Goal: Task Accomplishment & Management: Use online tool/utility

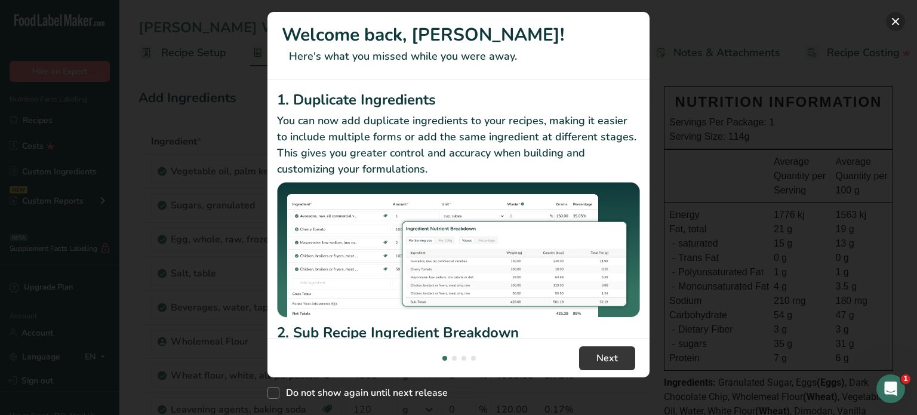
click at [892, 23] on button "New Features" at bounding box center [895, 21] width 19 height 19
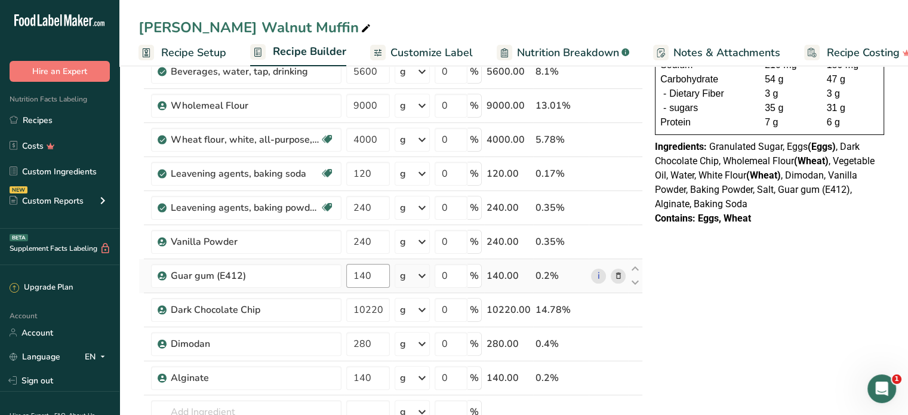
scroll to position [239, 0]
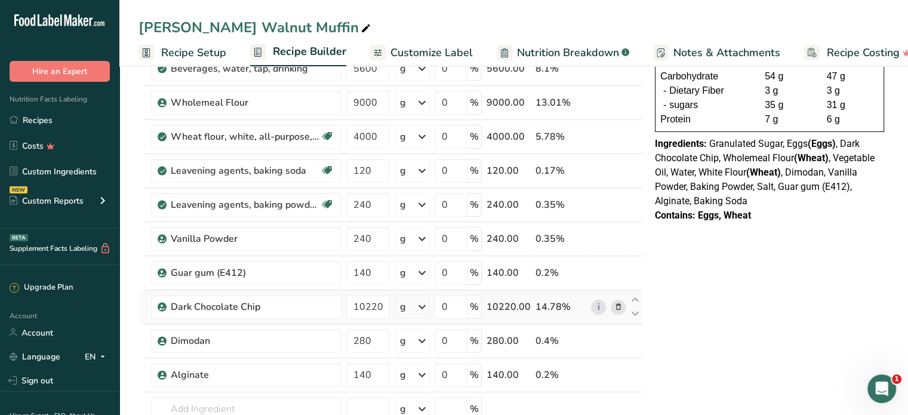
click at [620, 308] on icon at bounding box center [618, 307] width 8 height 13
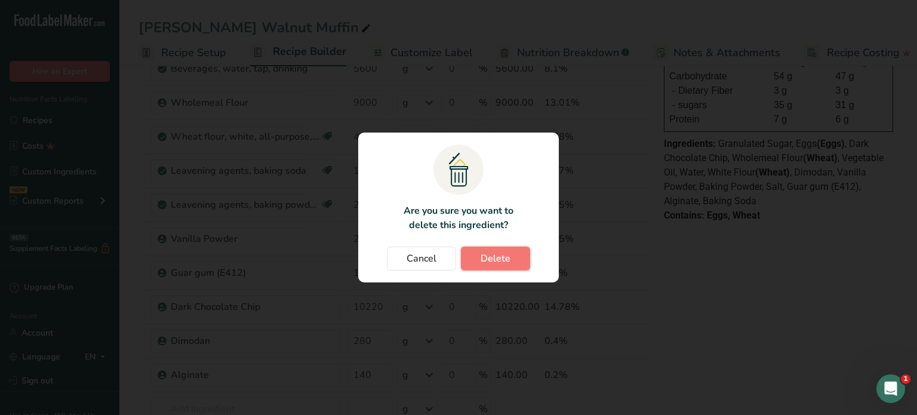
click at [498, 254] on span "Delete" at bounding box center [496, 258] width 30 height 14
type input "280"
type input "140"
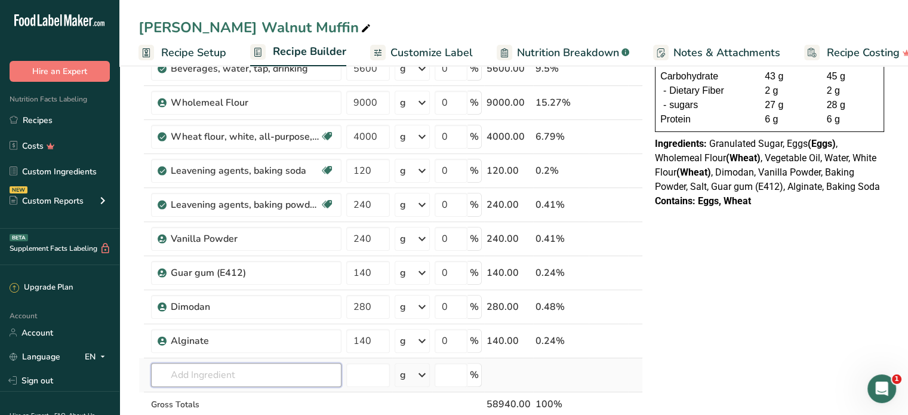
click at [228, 374] on input "text" at bounding box center [246, 375] width 191 height 24
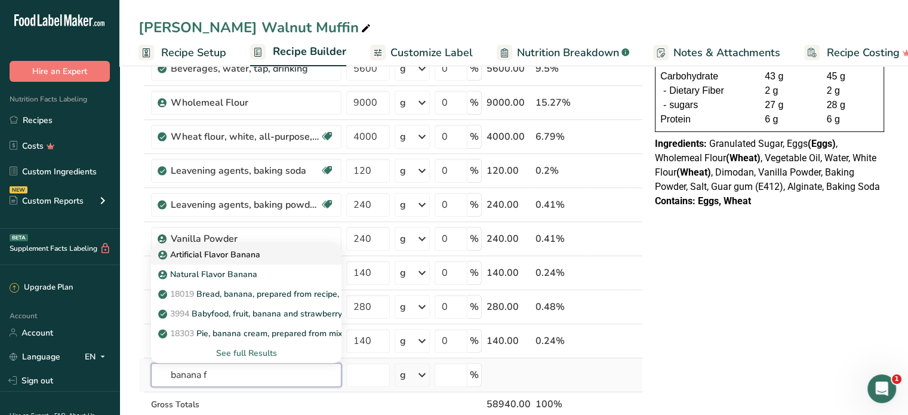
type input "banana f"
click at [264, 248] on div "Artificial Flavor Banana" at bounding box center [237, 254] width 152 height 13
type input "Artificial Flavor Banana"
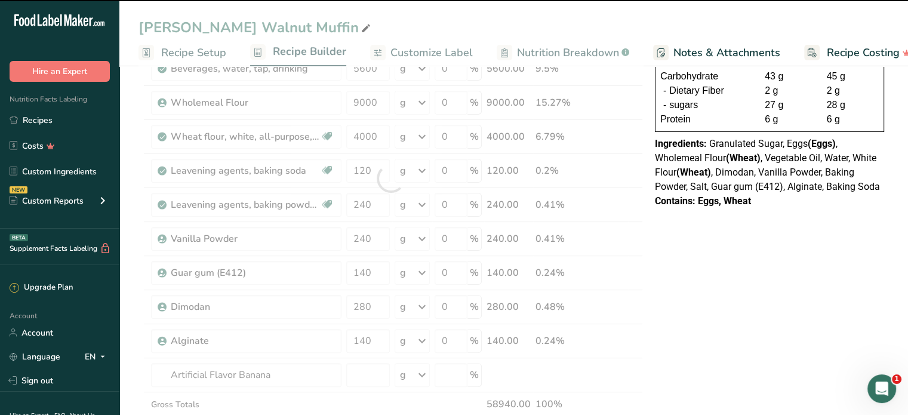
type input "0"
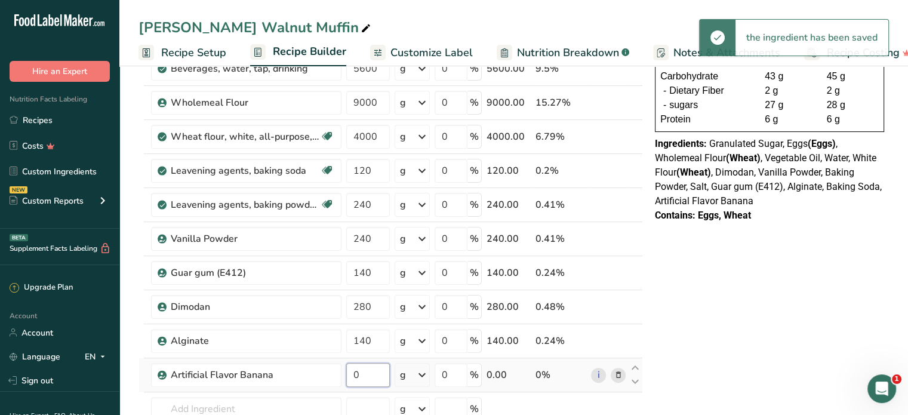
click at [365, 374] on input "0" at bounding box center [368, 375] width 44 height 24
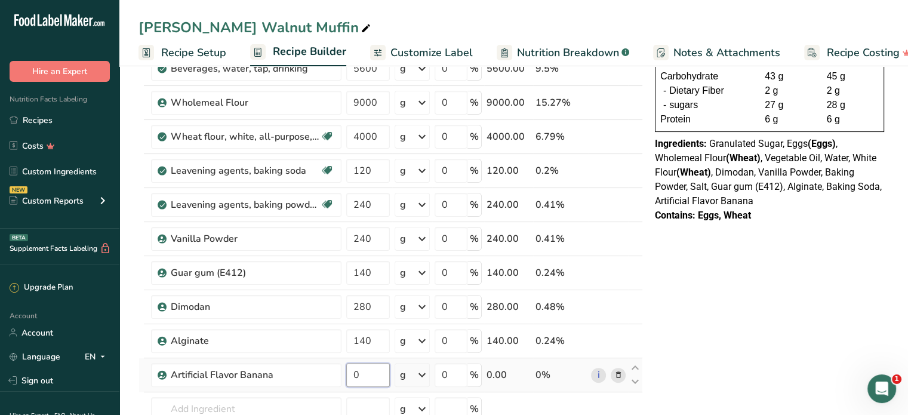
drag, startPoint x: 365, startPoint y: 374, endPoint x: 348, endPoint y: 377, distance: 17.6
click at [348, 377] on input "0" at bounding box center [368, 375] width 44 height 24
type input "120"
click at [779, 363] on div "NUTRITION INFORMATION Servings Per Package: 1 Serving Size: 97g Average Quantit…" at bounding box center [769, 382] width 239 height 1080
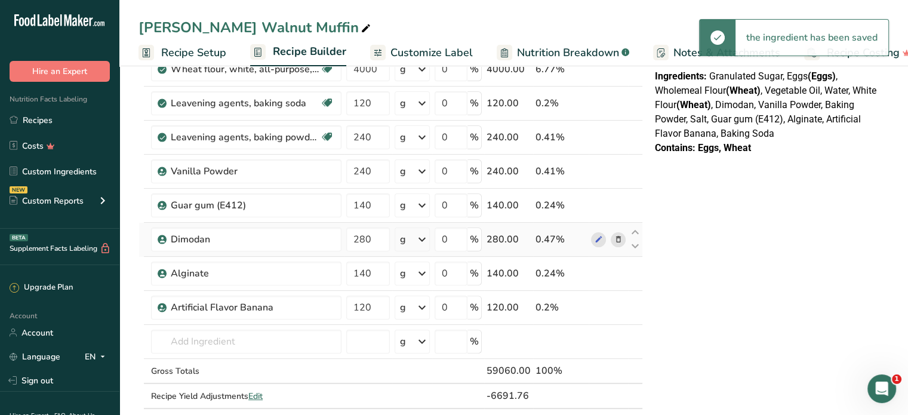
scroll to position [358, 0]
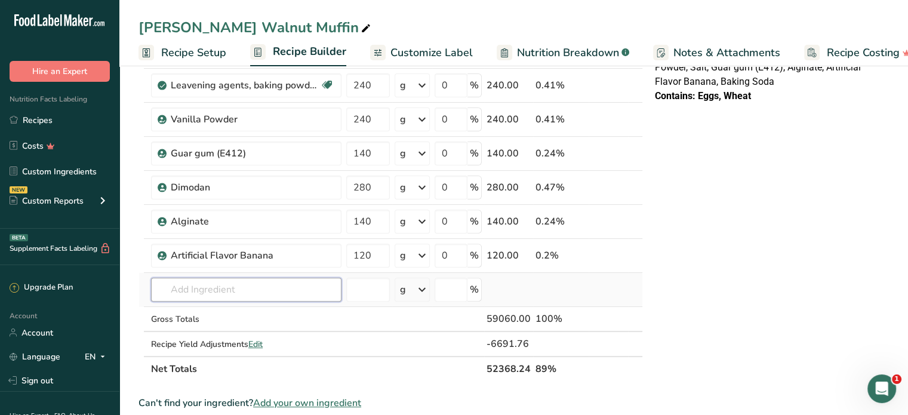
click at [249, 284] on input "text" at bounding box center [246, 290] width 191 height 24
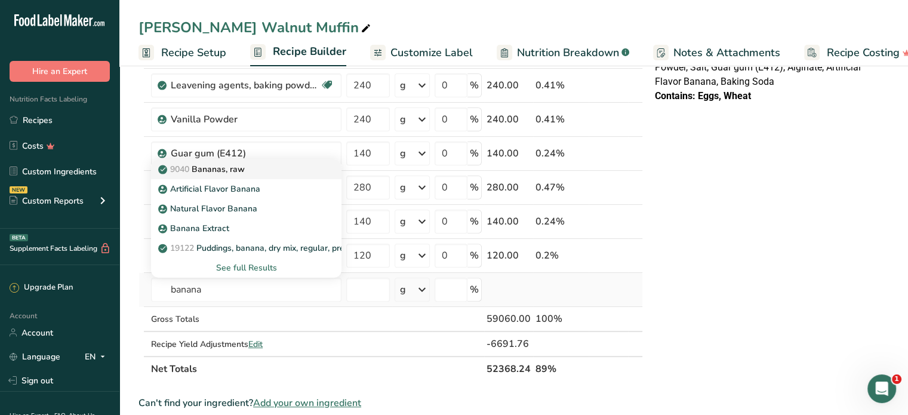
click at [253, 171] on div "9040 [GEOGRAPHIC_DATA], raw" at bounding box center [237, 169] width 152 height 13
type input "Bananas, raw"
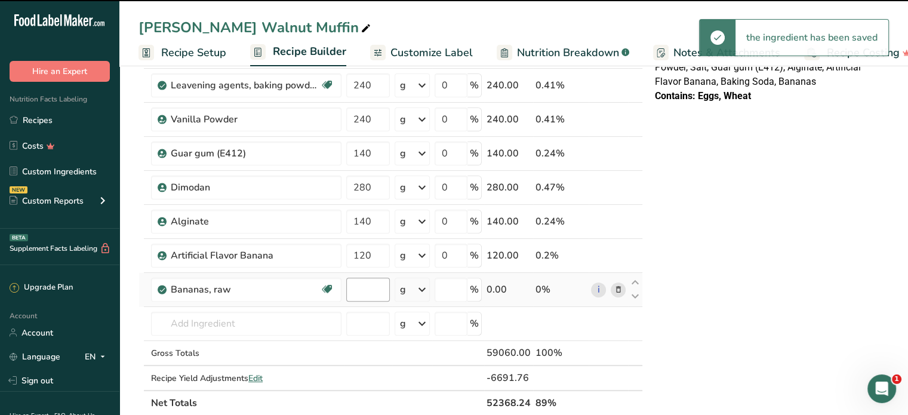
type input "0"
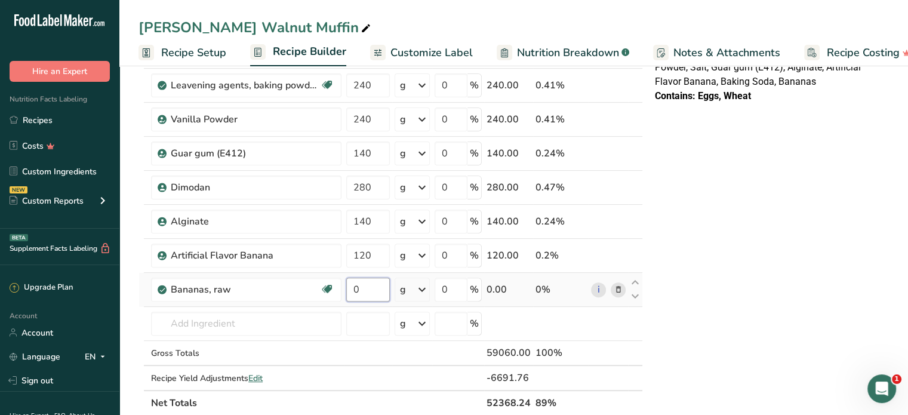
drag, startPoint x: 372, startPoint y: 281, endPoint x: 351, endPoint y: 286, distance: 21.6
click at [351, 286] on input "0" at bounding box center [368, 290] width 44 height 24
type input "10000"
click at [750, 315] on div "NUTRITION INFORMATION Servings Per Package: 1 Serving Size: 97g Average Quantit…" at bounding box center [769, 280] width 239 height 1114
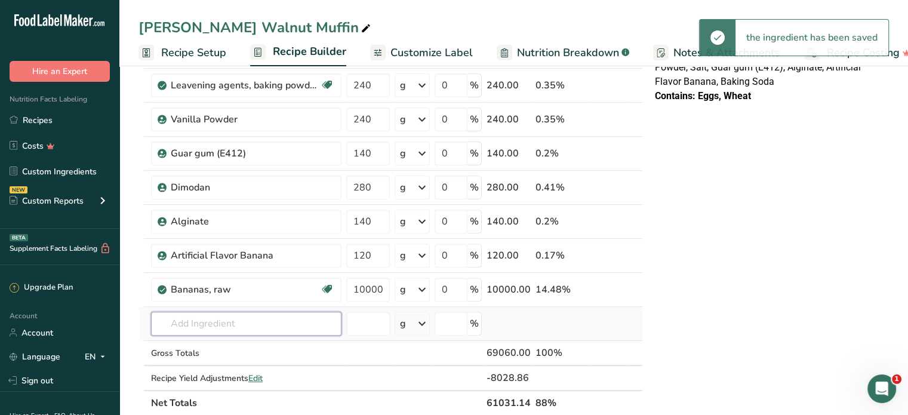
click at [180, 322] on input "text" at bounding box center [246, 324] width 191 height 24
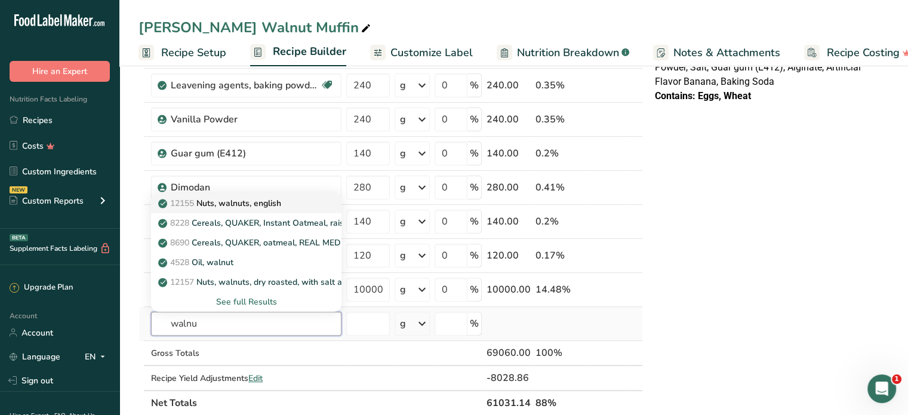
type input "walnu"
click at [262, 200] on p "12155 Nuts, walnuts, english" at bounding box center [221, 203] width 121 height 13
type input "Nuts, walnuts, english"
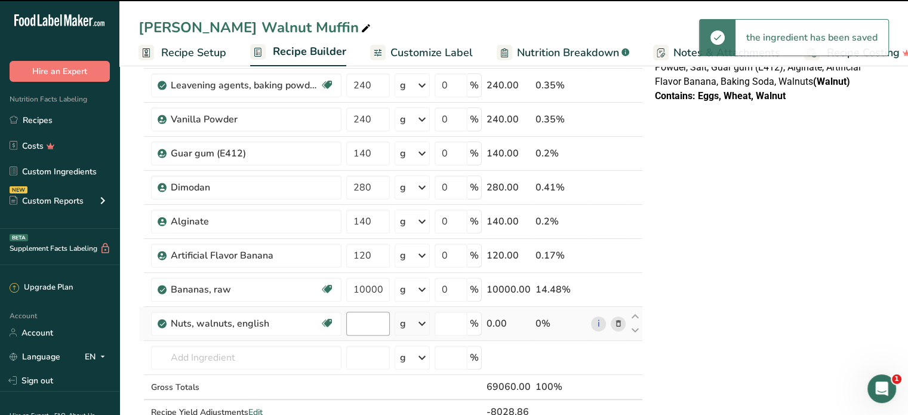
type input "0"
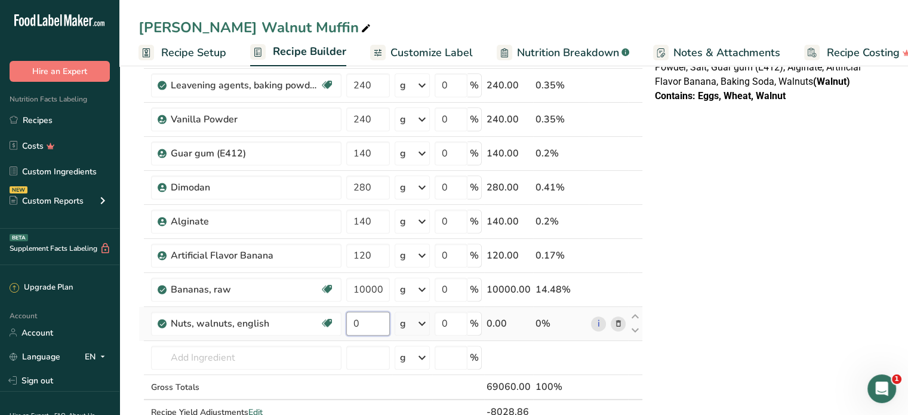
click at [355, 323] on input "0" at bounding box center [368, 324] width 44 height 24
type input "5000"
click at [772, 320] on div "NUTRITION INFORMATION Servings Per Package: 1 Serving Size: 113g Average Quanti…" at bounding box center [769, 297] width 239 height 1148
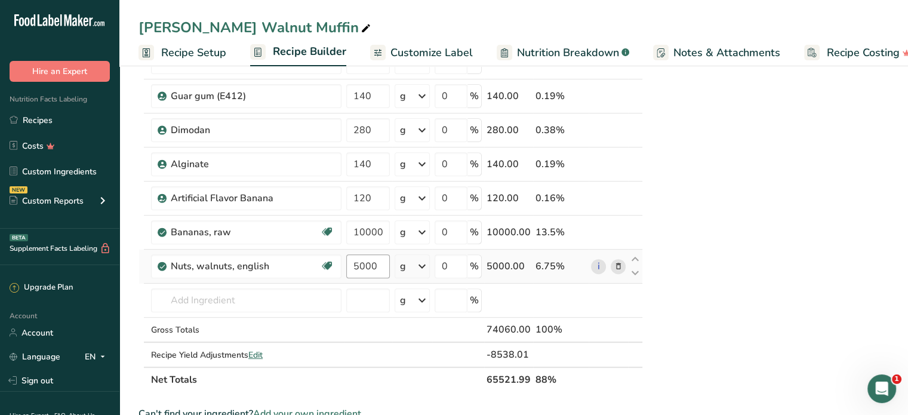
scroll to position [418, 0]
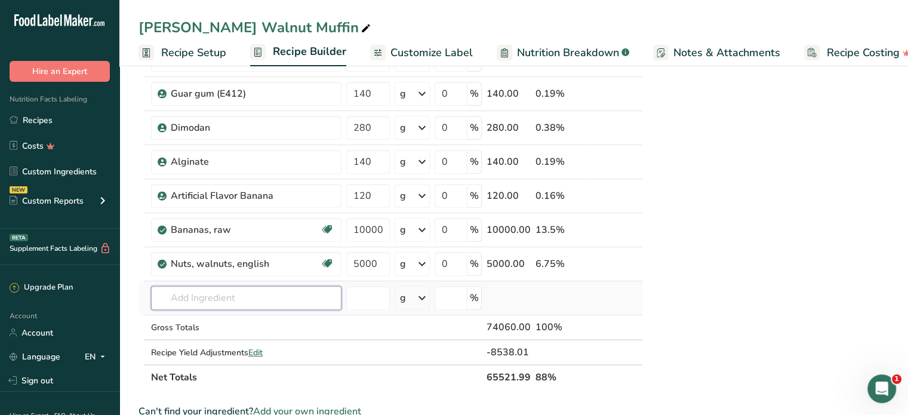
click at [307, 295] on input "text" at bounding box center [246, 298] width 191 height 24
drag, startPoint x: 196, startPoint y: 296, endPoint x: 168, endPoint y: 296, distance: 27.5
click at [168, 296] on input "wheat starch" at bounding box center [246, 298] width 191 height 24
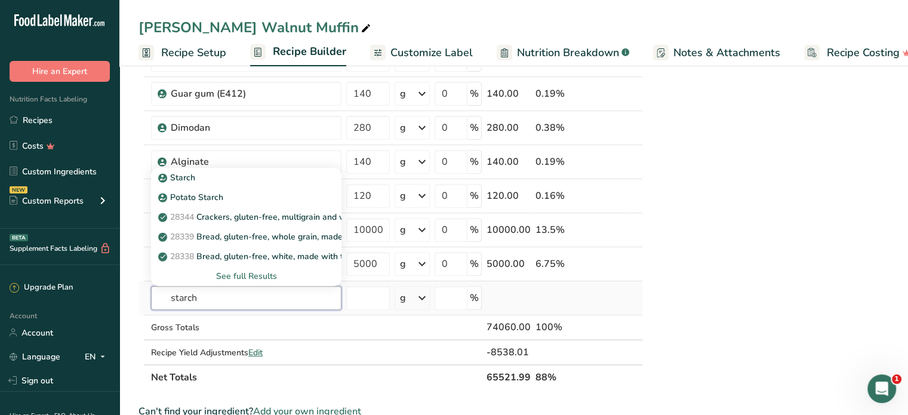
type input "starch"
click at [226, 275] on div "See full Results" at bounding box center [246, 276] width 171 height 13
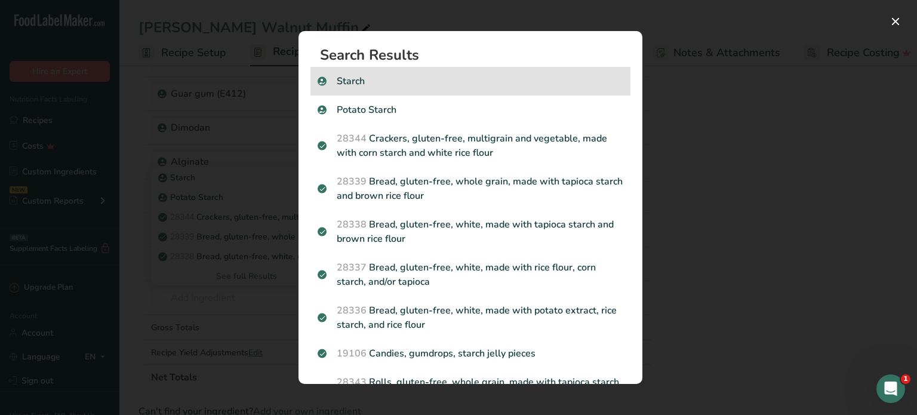
click at [440, 87] on p "Starch" at bounding box center [471, 81] width 306 height 14
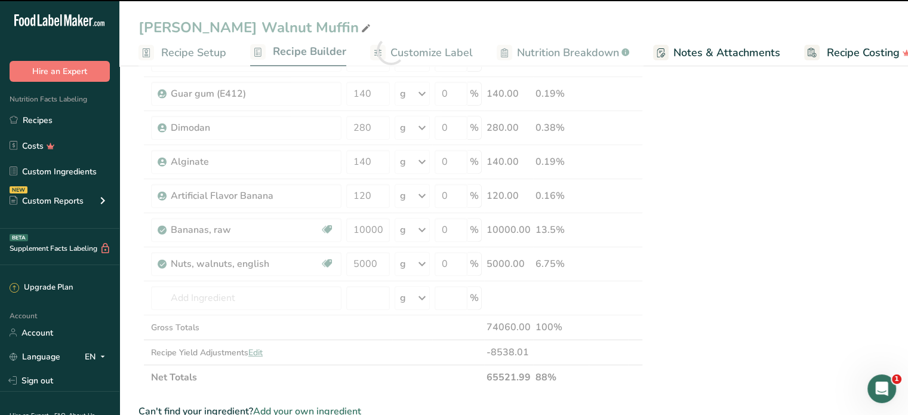
type input "0"
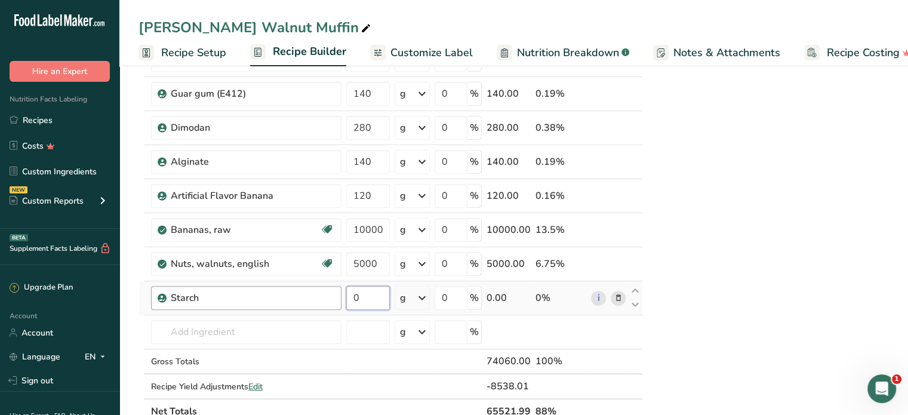
drag, startPoint x: 366, startPoint y: 293, endPoint x: 339, endPoint y: 293, distance: 26.9
click at [339, 293] on tr "Starch 0 g Weight Units g kg mg See more Volume Units l Volume units require a …" at bounding box center [390, 298] width 503 height 34
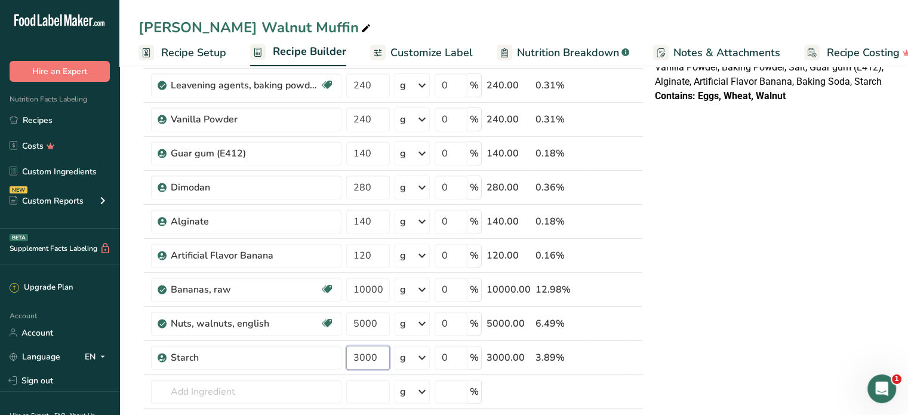
type input "3000"
click at [761, 264] on div "NUTRITION INFORMATION Servings Per Package: 1 Serving Size: 121g Average Quanti…" at bounding box center [769, 314] width 239 height 1182
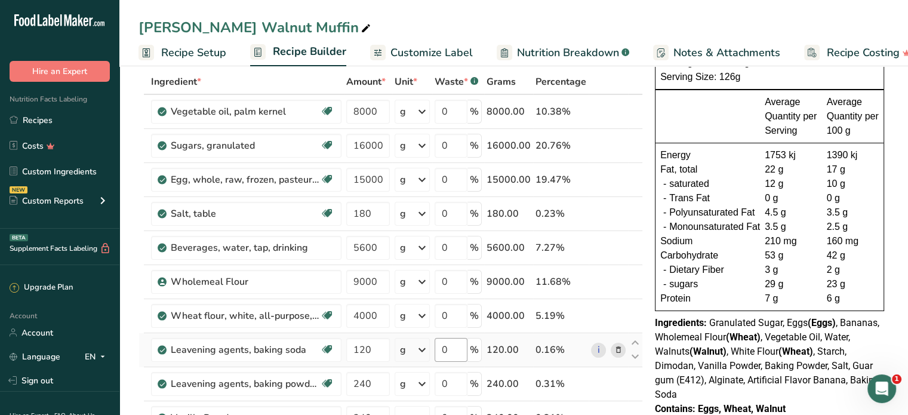
scroll to position [119, 0]
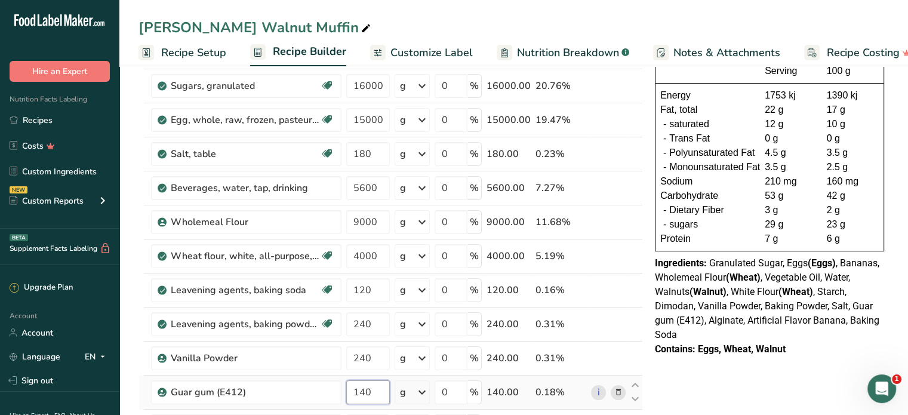
click at [364, 391] on input "140" at bounding box center [368, 392] width 44 height 24
click at [363, 391] on input "140" at bounding box center [368, 392] width 44 height 24
type input "120"
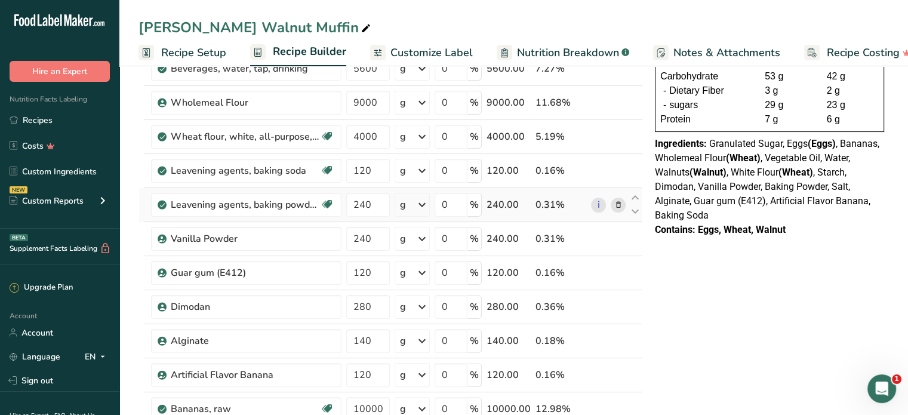
scroll to position [358, 0]
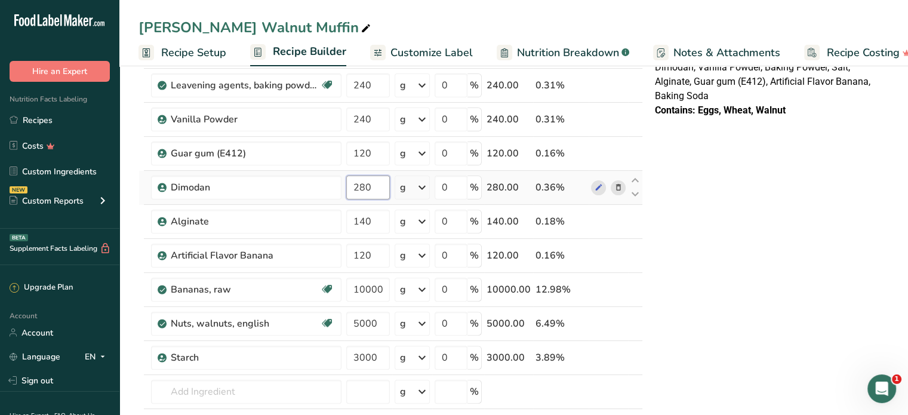
click at [361, 186] on input "280" at bounding box center [368, 188] width 44 height 24
type input "240"
click at [361, 216] on div "Ingredient * Amount * Unit * Waste * .a-a{fill:#347362;}.b-a{fill:#fff;} Grams …" at bounding box center [391, 127] width 505 height 713
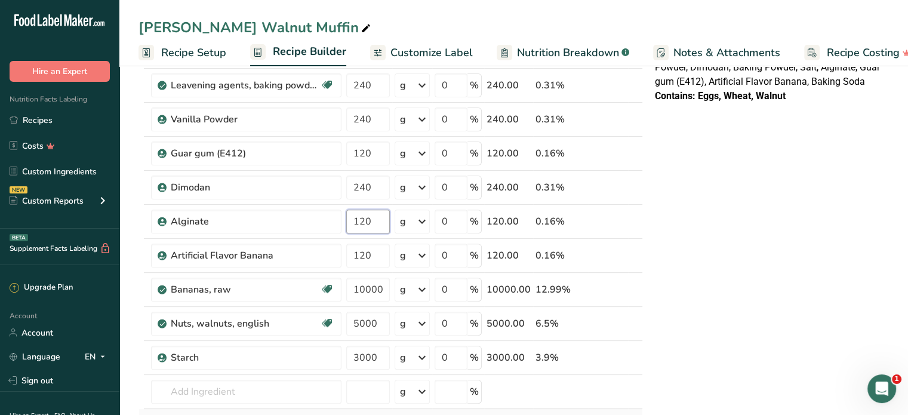
type input "120"
click at [380, 329] on div "Ingredient * Amount * Unit * Waste * .a-a{fill:#347362;}.b-a{fill:#fff;} Grams …" at bounding box center [391, 128] width 505 height 713
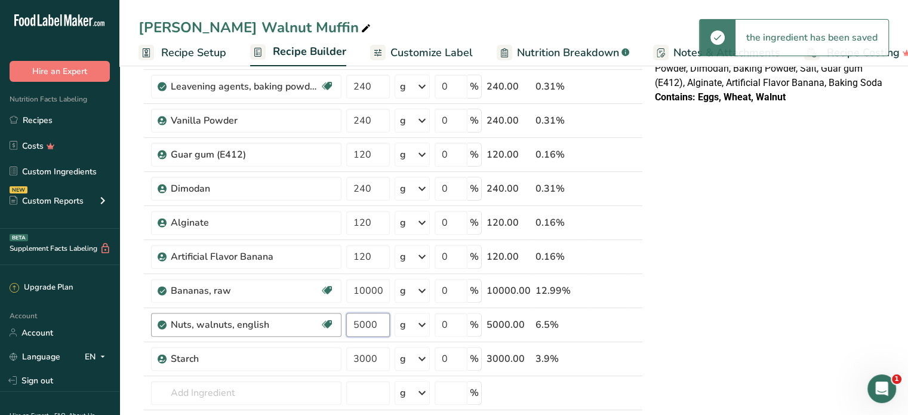
drag, startPoint x: 383, startPoint y: 321, endPoint x: 337, endPoint y: 318, distance: 46.1
click at [337, 318] on tr "Nuts, walnuts, english Source of Antioxidants Source of Omega 3 Plant-based Pro…" at bounding box center [390, 325] width 503 height 34
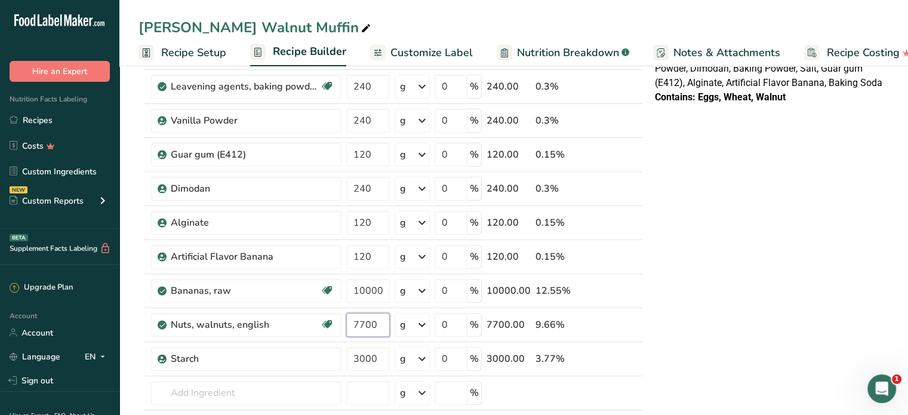
type input "7700"
click at [803, 291] on div "NUTRITION INFORMATION Servings Per Package: 1 Serving Size: 126g Average Quanti…" at bounding box center [769, 315] width 239 height 1182
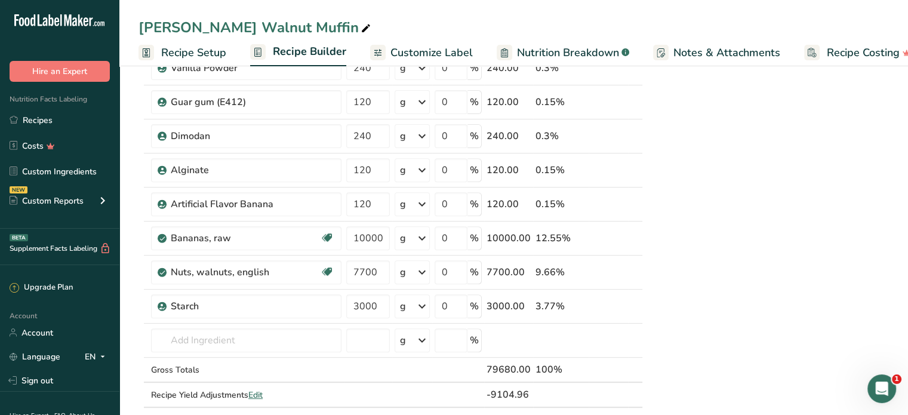
scroll to position [418, 0]
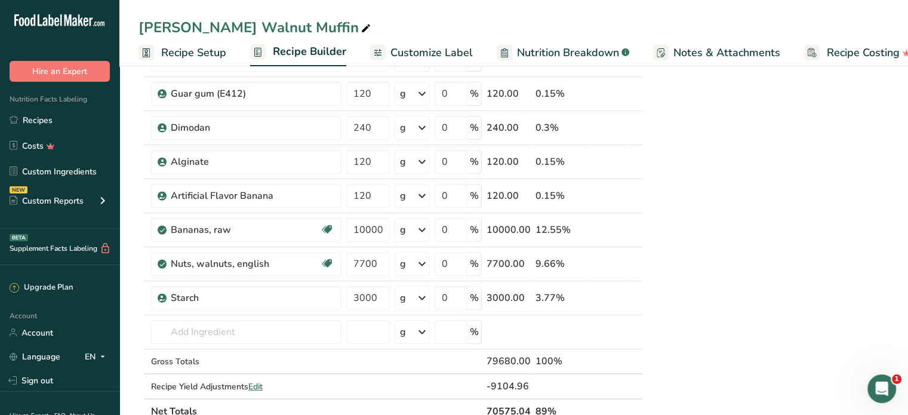
click at [798, 265] on div "NUTRITION INFORMATION Servings Per Package: 1 Serving Size: 130g Average Quanti…" at bounding box center [769, 254] width 239 height 1182
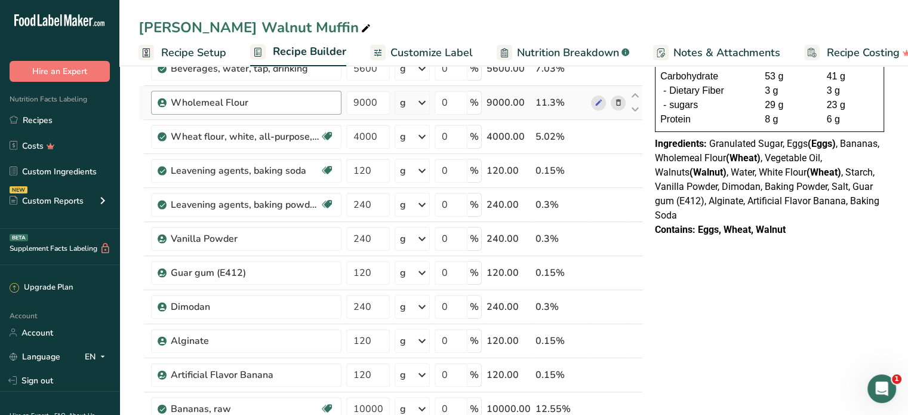
scroll to position [537, 0]
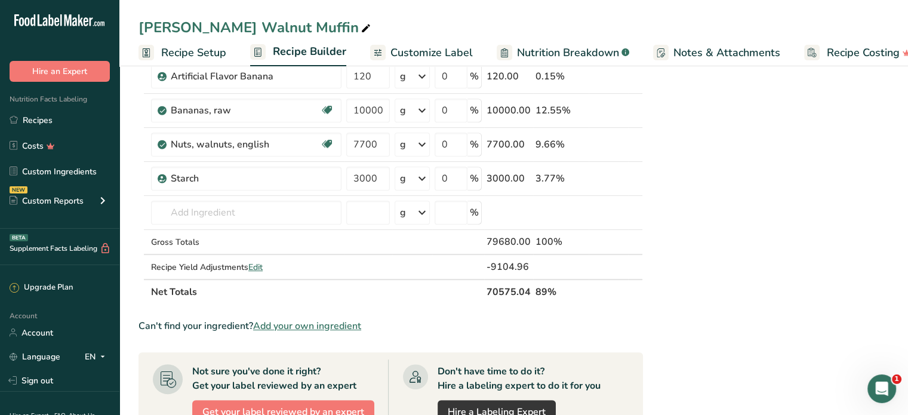
drag, startPoint x: 43, startPoint y: 119, endPoint x: 772, endPoint y: 286, distance: 748.1
click at [43, 119] on link "Recipes" at bounding box center [59, 120] width 119 height 23
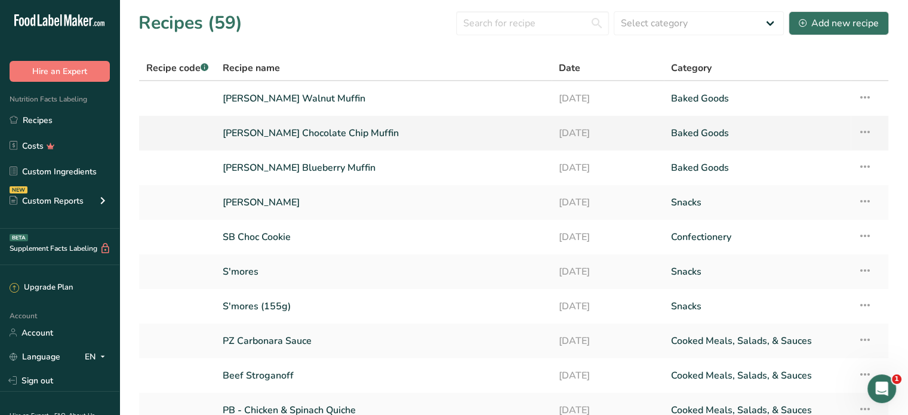
click at [309, 134] on link "[PERSON_NAME] Chocolate Chip Muffin" at bounding box center [384, 133] width 322 height 25
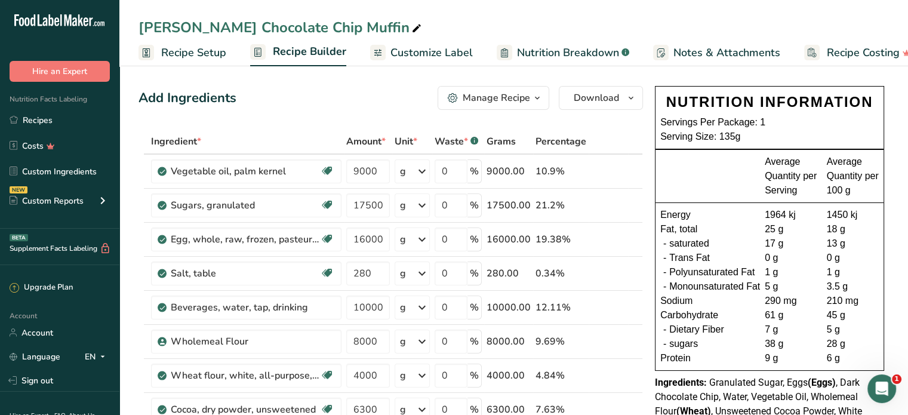
drag, startPoint x: 52, startPoint y: 124, endPoint x: 391, endPoint y: 150, distance: 339.7
click at [52, 124] on link "Recipes" at bounding box center [59, 120] width 119 height 23
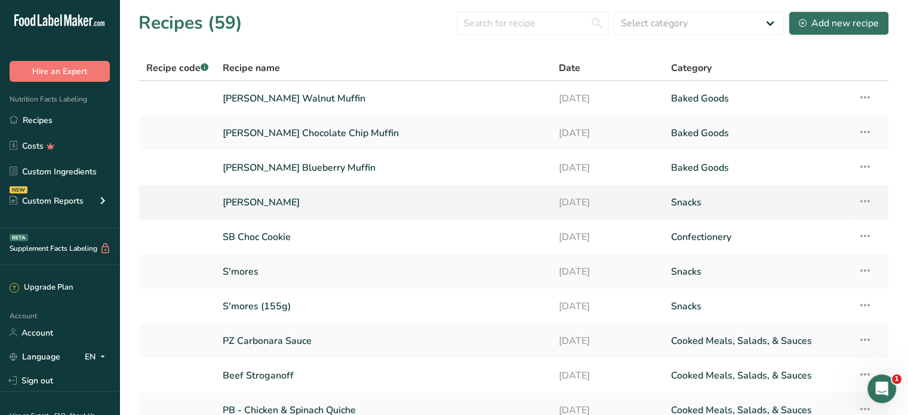
click at [296, 196] on link "[PERSON_NAME]" at bounding box center [384, 202] width 322 height 25
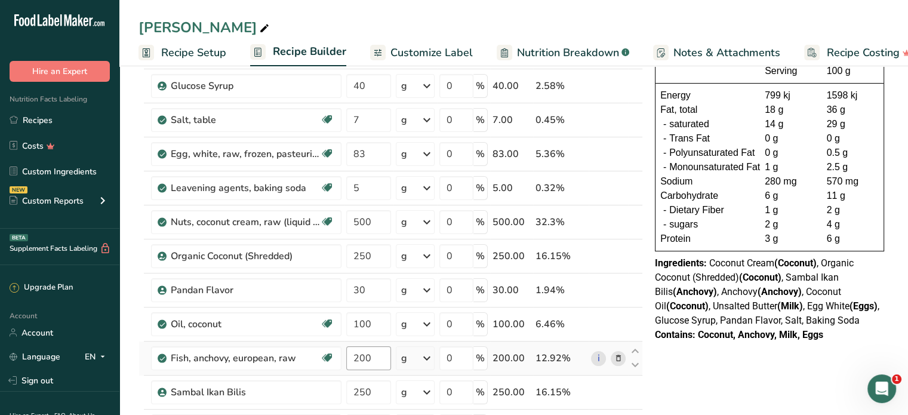
scroll to position [179, 0]
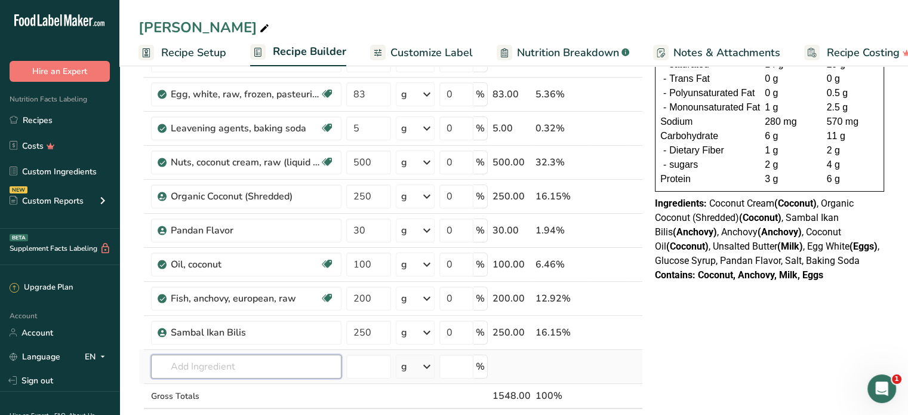
click at [265, 360] on input "text" at bounding box center [246, 367] width 191 height 24
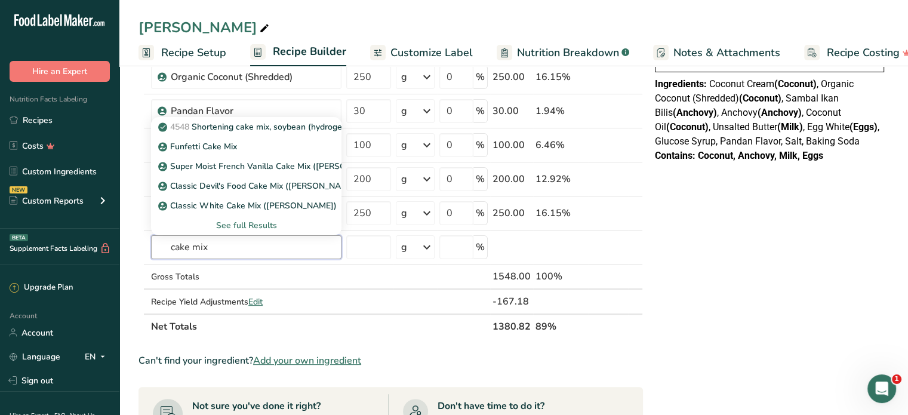
scroll to position [239, 0]
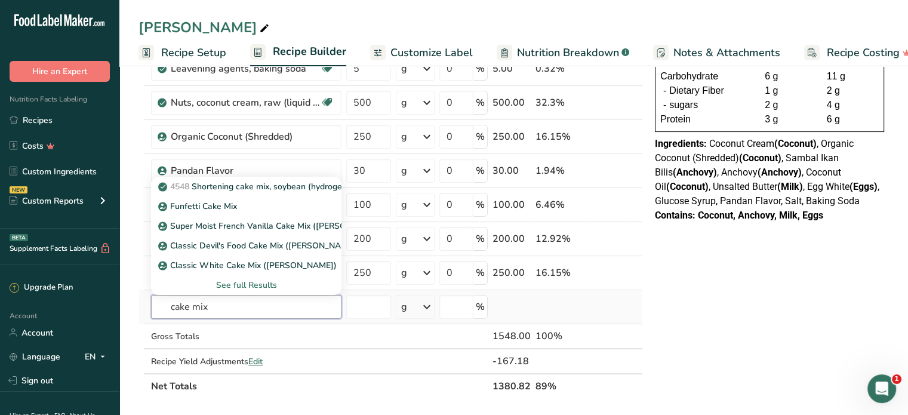
drag, startPoint x: 214, startPoint y: 305, endPoint x: 143, endPoint y: 308, distance: 71.1
click at [143, 308] on tr "cake mix 4548 Shortening cake mix, soybean (hydrogenated) and cottonseed (hydro…" at bounding box center [390, 307] width 503 height 34
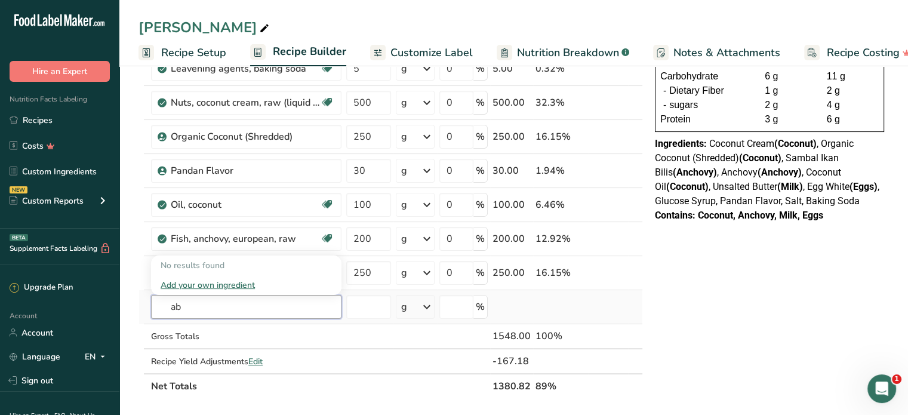
type input "a"
type input "p"
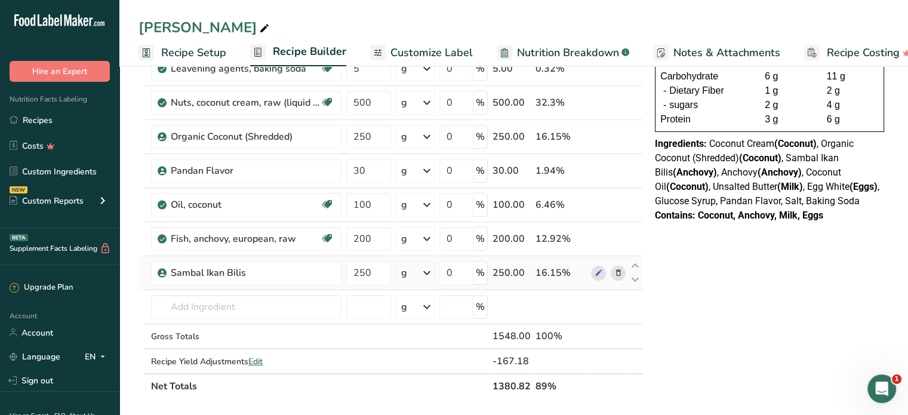
drag, startPoint x: 87, startPoint y: 171, endPoint x: 480, endPoint y: 257, distance: 402.7
click at [87, 171] on link "Custom Ingredients" at bounding box center [59, 171] width 119 height 23
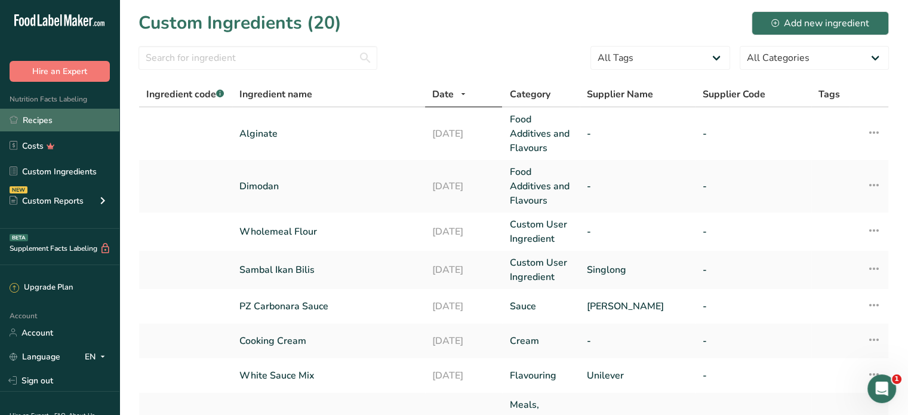
click at [55, 116] on link "Recipes" at bounding box center [59, 120] width 119 height 23
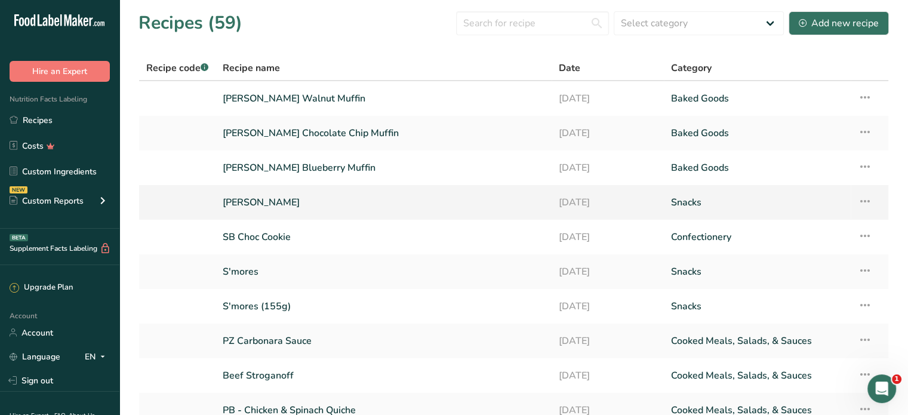
click at [399, 205] on link "[PERSON_NAME]" at bounding box center [384, 202] width 322 height 25
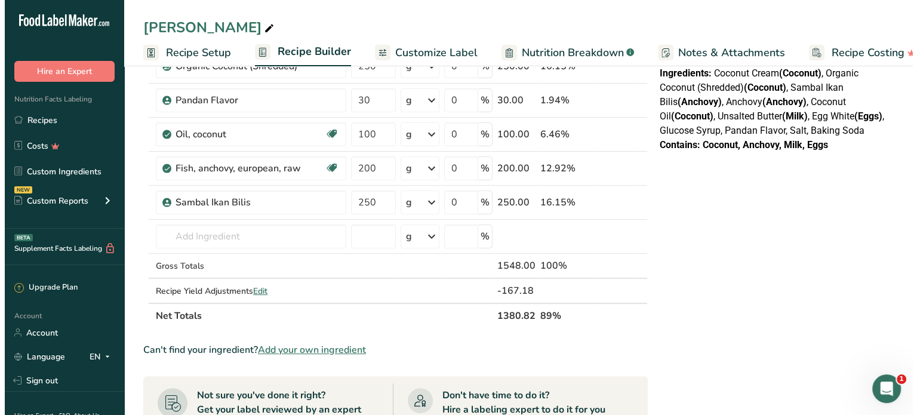
scroll to position [239, 0]
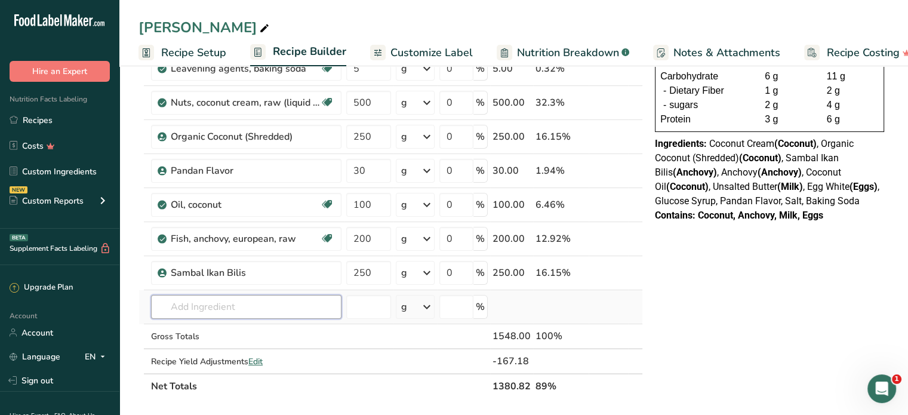
click at [270, 303] on input "text" at bounding box center [246, 307] width 191 height 24
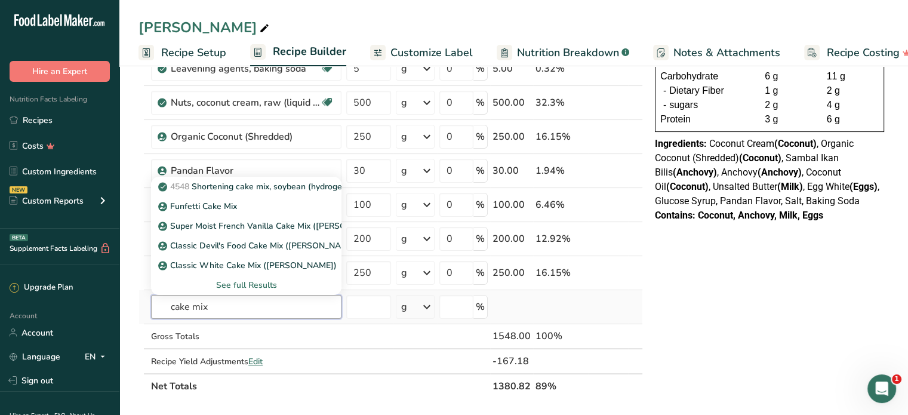
type input "cake mix"
click at [260, 279] on div "See full Results" at bounding box center [246, 285] width 171 height 13
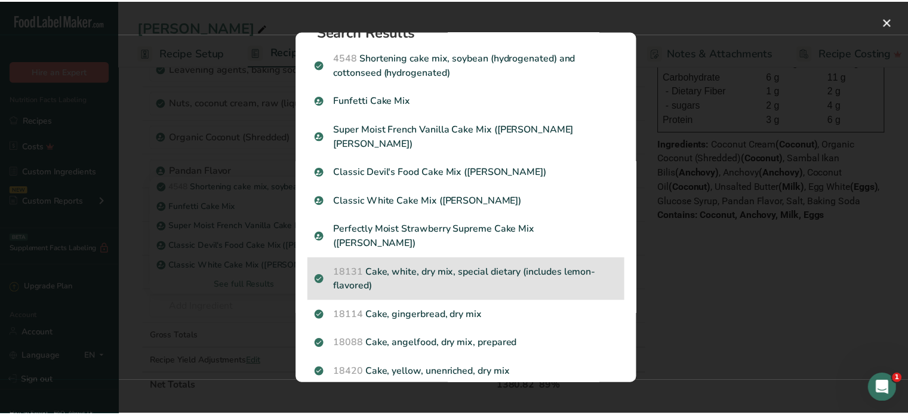
scroll to position [0, 0]
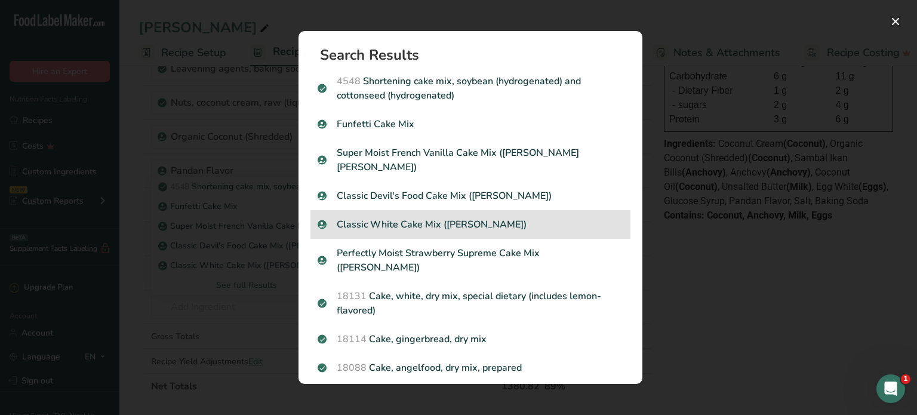
click at [527, 217] on p "Classic White Cake Mix ([PERSON_NAME])" at bounding box center [471, 224] width 306 height 14
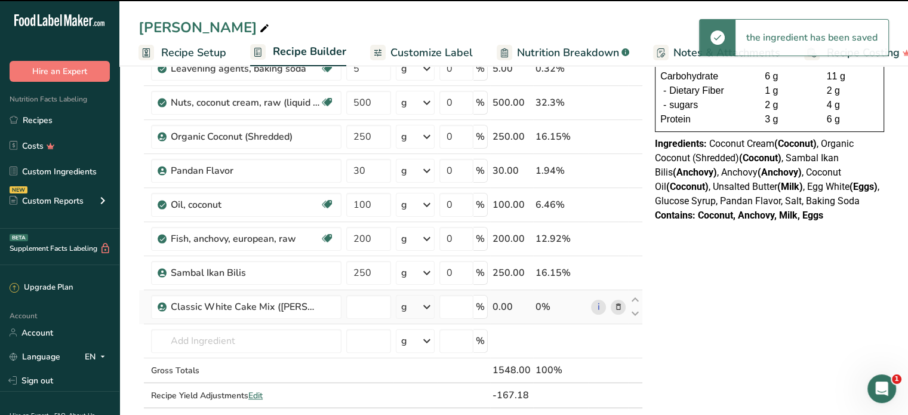
type input "0"
drag, startPoint x: 371, startPoint y: 303, endPoint x: 355, endPoint y: 307, distance: 16.7
click at [355, 307] on input "0" at bounding box center [368, 307] width 45 height 24
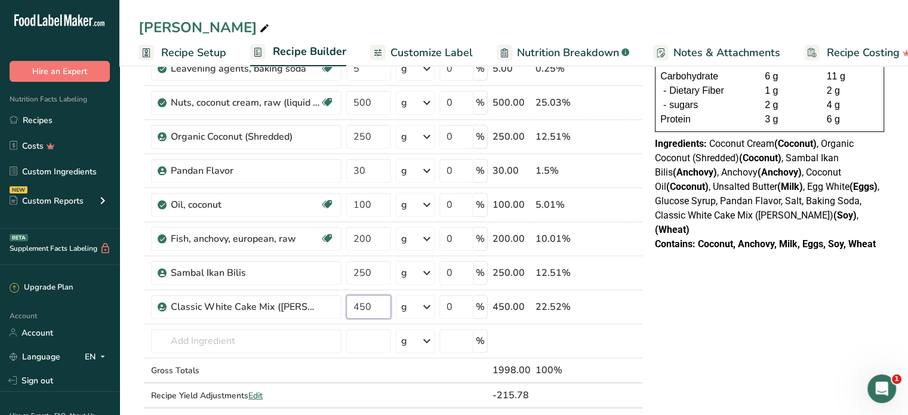
type input "450"
click at [714, 312] on div "NUTRITION INFORMATION Servings Per Package: 27.616 Serving Size: 50g Average Qu…" at bounding box center [769, 348] width 239 height 1012
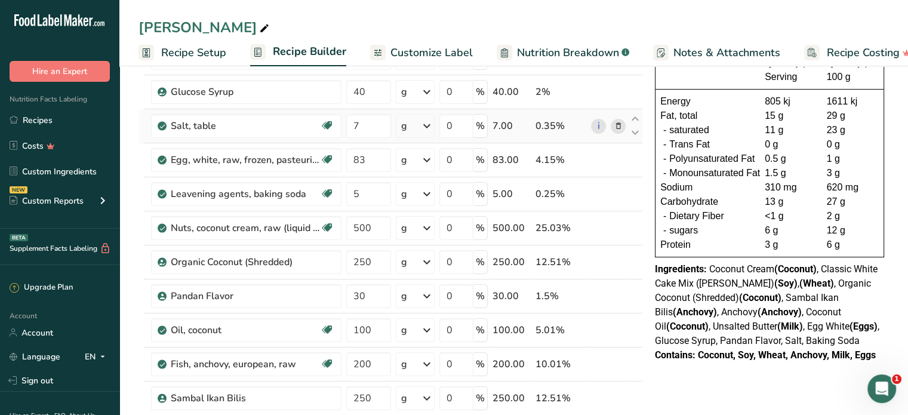
scroll to position [179, 0]
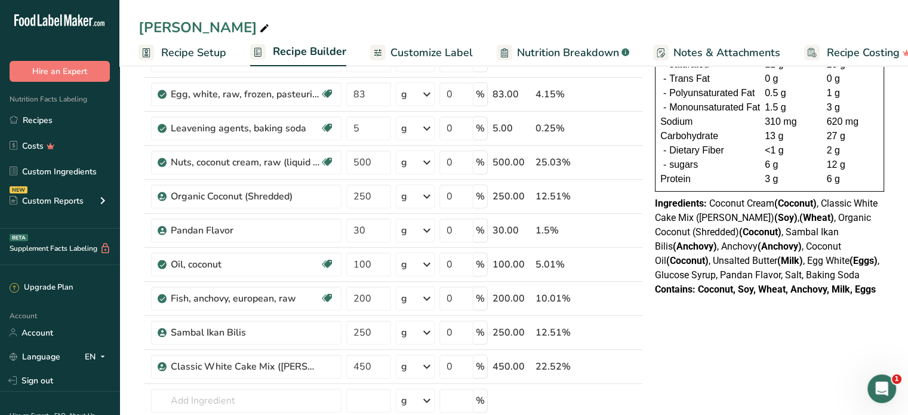
click at [748, 338] on div "NUTRITION INFORMATION Servings Per Package: 35.644 Serving Size: 50g Average Qu…" at bounding box center [769, 408] width 239 height 1012
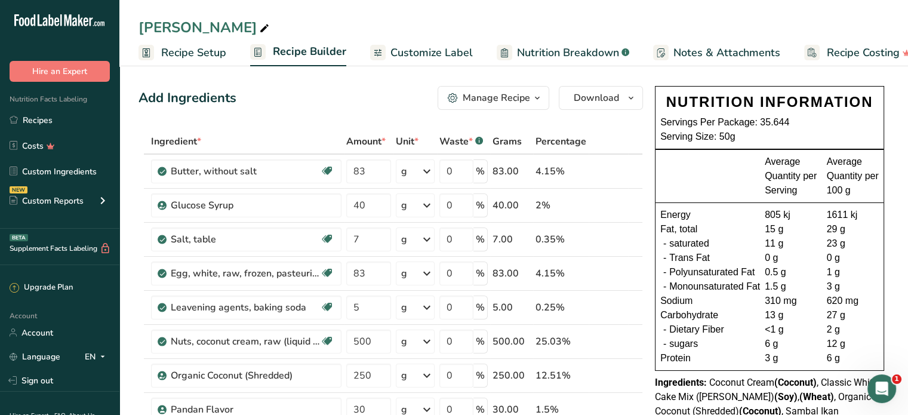
drag, startPoint x: 173, startPoint y: 43, endPoint x: 182, endPoint y: 47, distance: 9.6
click at [173, 43] on link "Recipe Setup" at bounding box center [183, 52] width 88 height 27
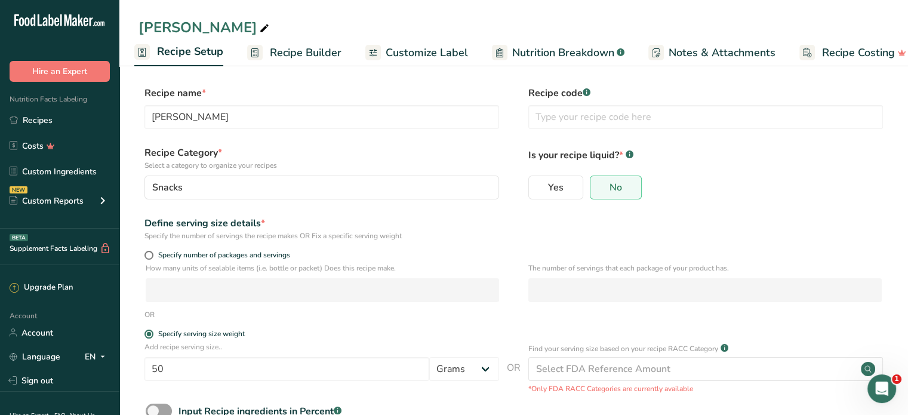
scroll to position [60, 0]
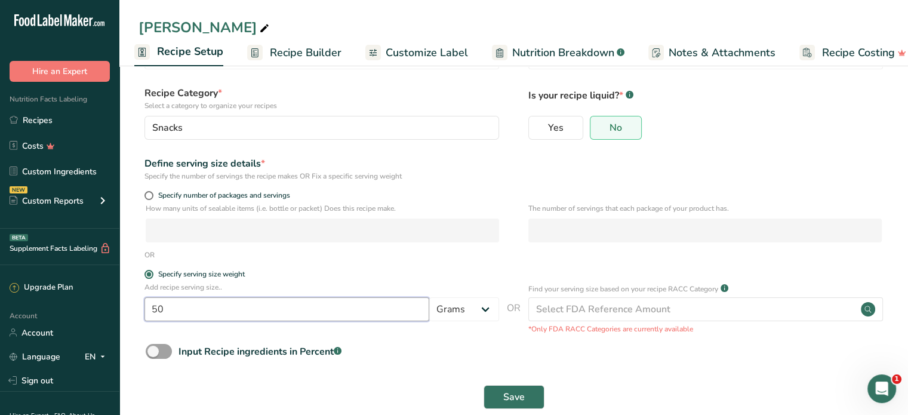
drag, startPoint x: 185, startPoint y: 309, endPoint x: 148, endPoint y: 307, distance: 37.1
click at [148, 307] on input "50" at bounding box center [287, 309] width 285 height 24
type input "100"
click at [536, 391] on button "Save" at bounding box center [514, 397] width 61 height 24
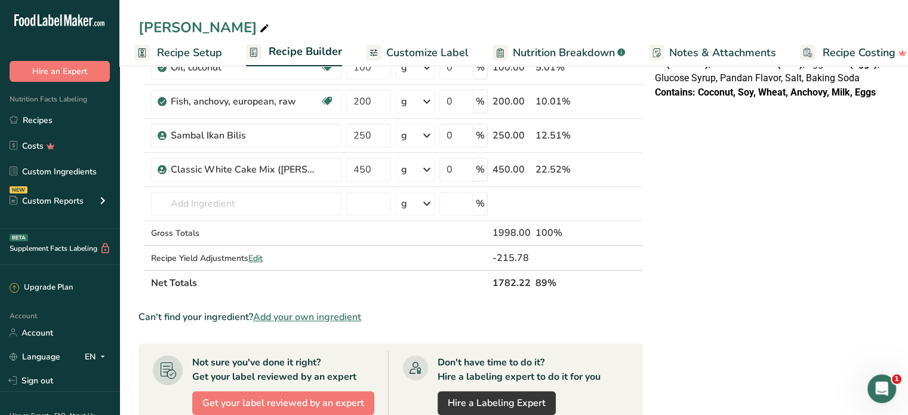
scroll to position [418, 0]
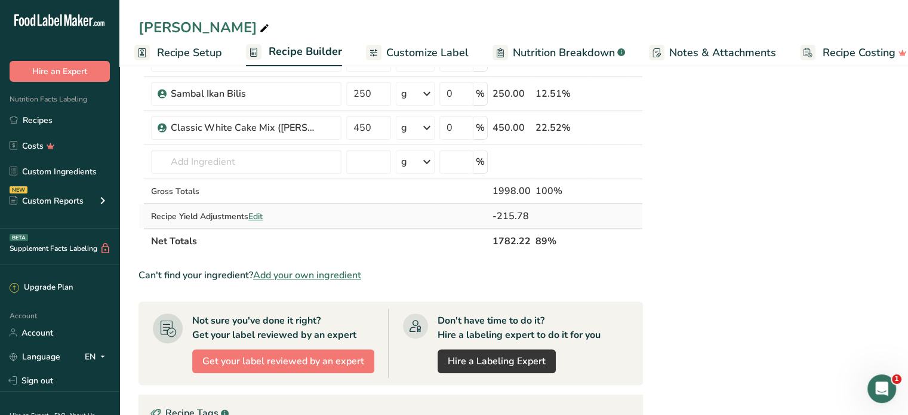
click at [262, 217] on span "Edit" at bounding box center [255, 216] width 14 height 11
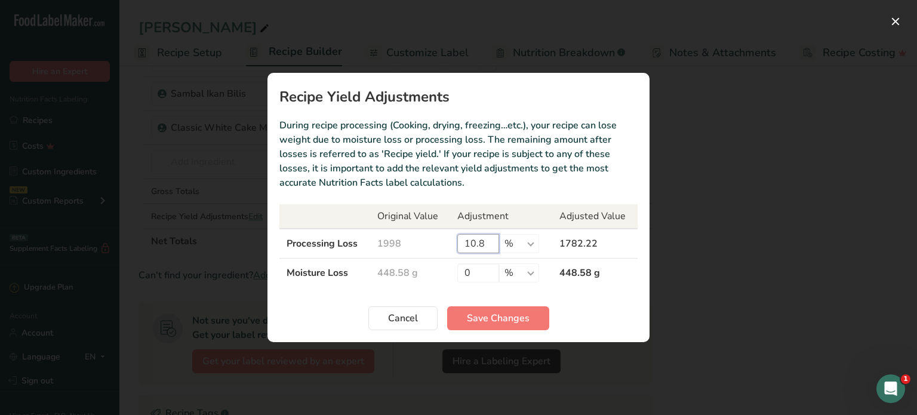
drag, startPoint x: 487, startPoint y: 243, endPoint x: 458, endPoint y: 245, distance: 29.4
click at [458, 245] on input "10.8" at bounding box center [478, 243] width 42 height 19
type input "5"
click at [478, 271] on input "0" at bounding box center [478, 272] width 42 height 19
drag, startPoint x: 478, startPoint y: 271, endPoint x: 456, endPoint y: 277, distance: 23.1
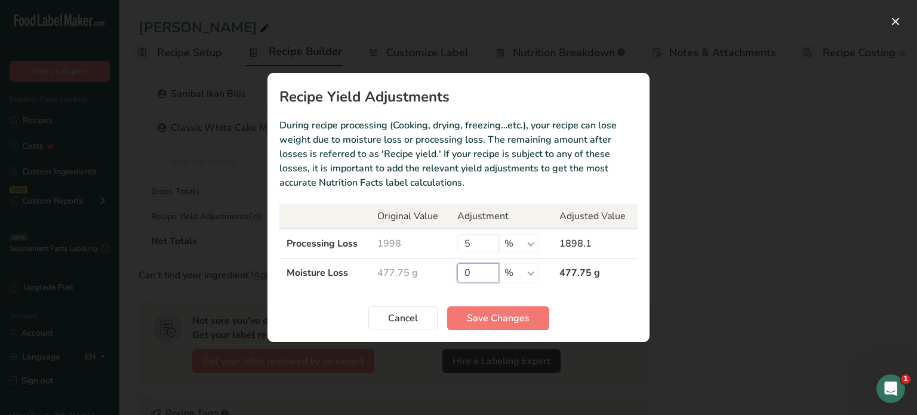
click at [456, 277] on td "0 % g kg mg mcg lb oz" at bounding box center [501, 273] width 102 height 29
type input "10"
click at [511, 313] on span "Save Changes" at bounding box center [498, 318] width 63 height 14
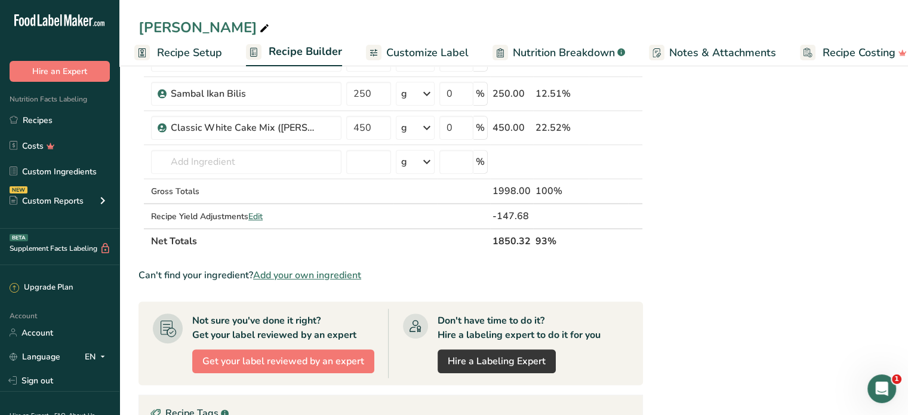
click at [687, 183] on div "NUTRITION INFORMATION Servings Per Package: 18.478 Serving Size: 100g Average Q…" at bounding box center [769, 169] width 239 height 1012
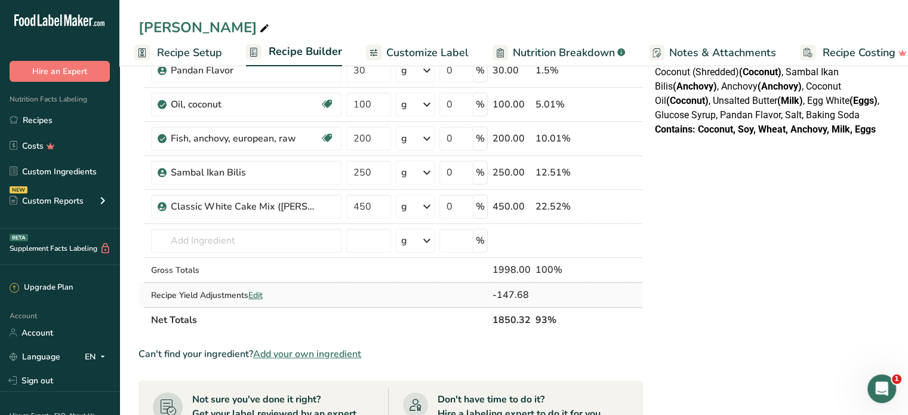
scroll to position [358, 0]
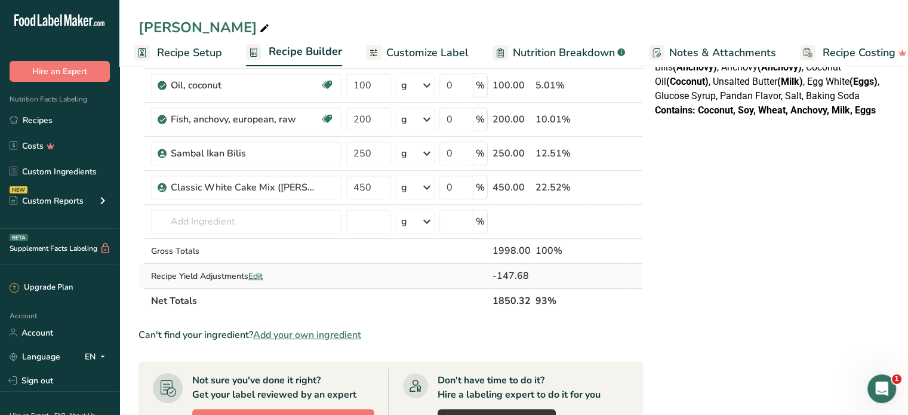
click at [254, 274] on span "Edit" at bounding box center [255, 276] width 14 height 11
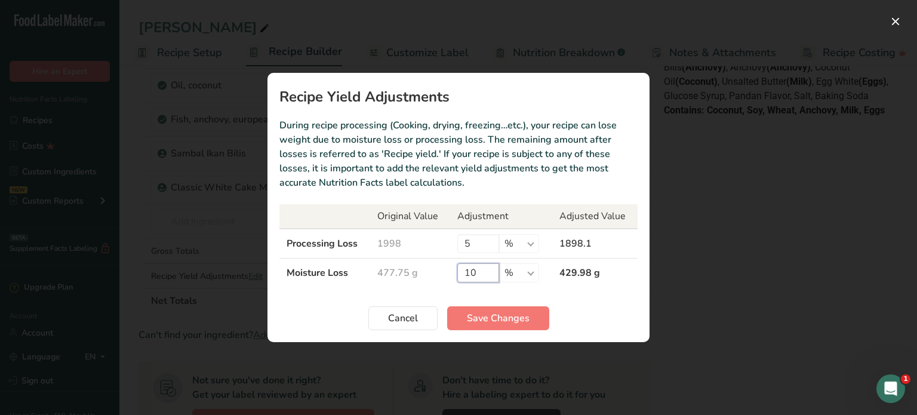
click at [471, 277] on input "10" at bounding box center [478, 272] width 42 height 19
type input "13"
click at [526, 315] on span "Save Changes" at bounding box center [498, 318] width 63 height 14
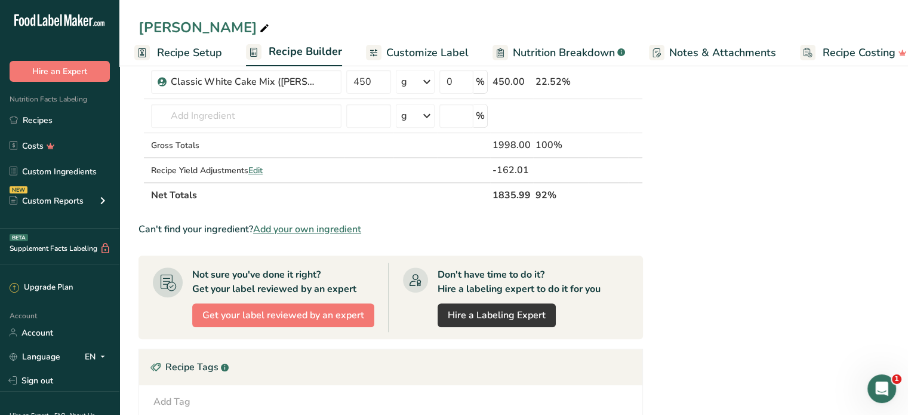
scroll to position [478, 0]
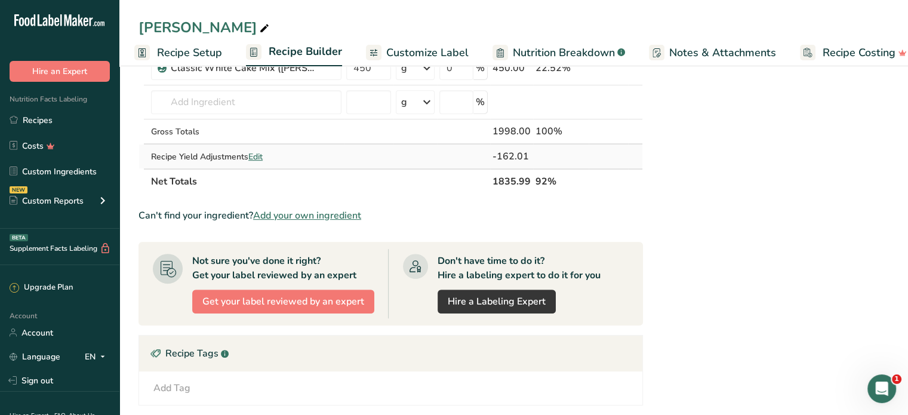
click at [254, 156] on span "Edit" at bounding box center [255, 156] width 14 height 11
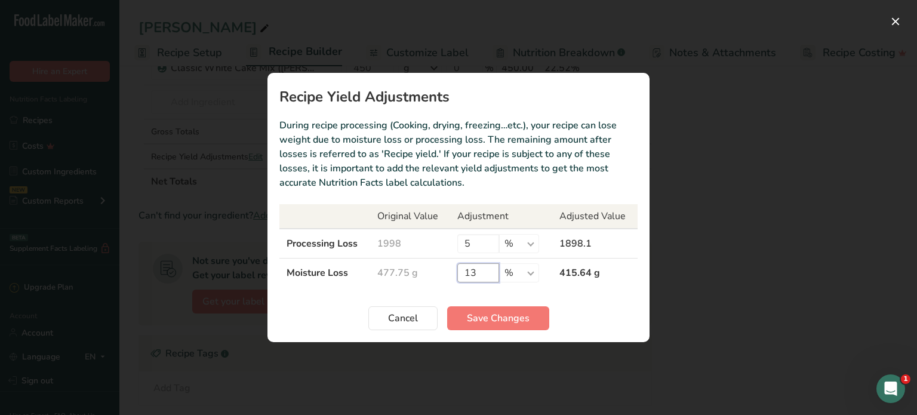
drag, startPoint x: 484, startPoint y: 271, endPoint x: 471, endPoint y: 274, distance: 13.6
click at [471, 274] on input "13" at bounding box center [478, 272] width 42 height 19
type input "15"
click at [496, 316] on span "Save Changes" at bounding box center [498, 318] width 63 height 14
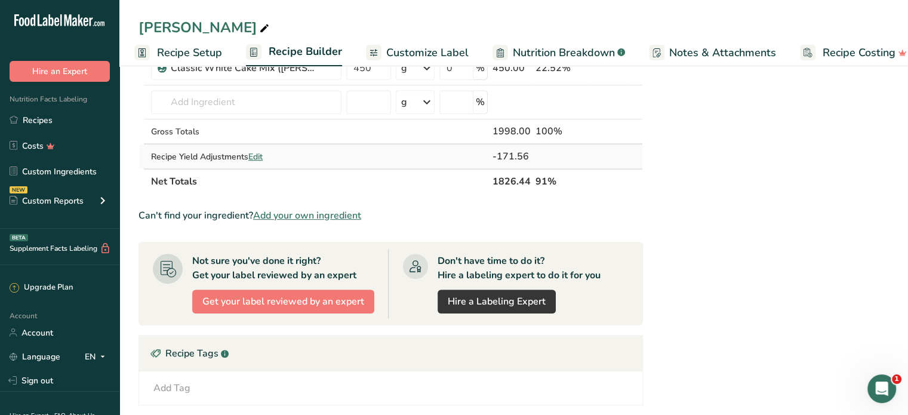
click at [261, 153] on span "Edit" at bounding box center [255, 156] width 14 height 11
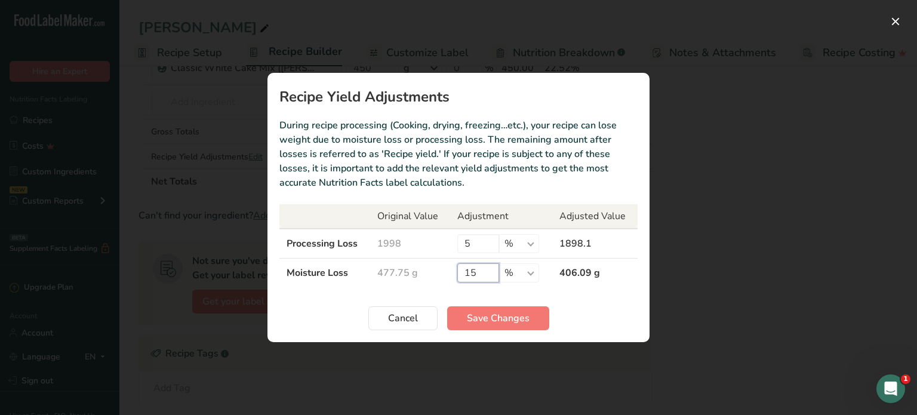
drag, startPoint x: 486, startPoint y: 277, endPoint x: 466, endPoint y: 274, distance: 19.9
click at [466, 274] on input "15" at bounding box center [478, 272] width 42 height 19
type input "20"
click at [481, 314] on span "Save Changes" at bounding box center [498, 318] width 63 height 14
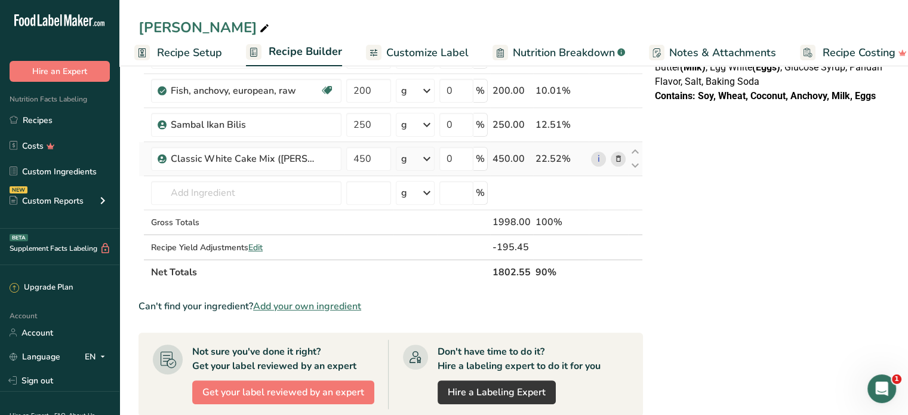
scroll to position [358, 0]
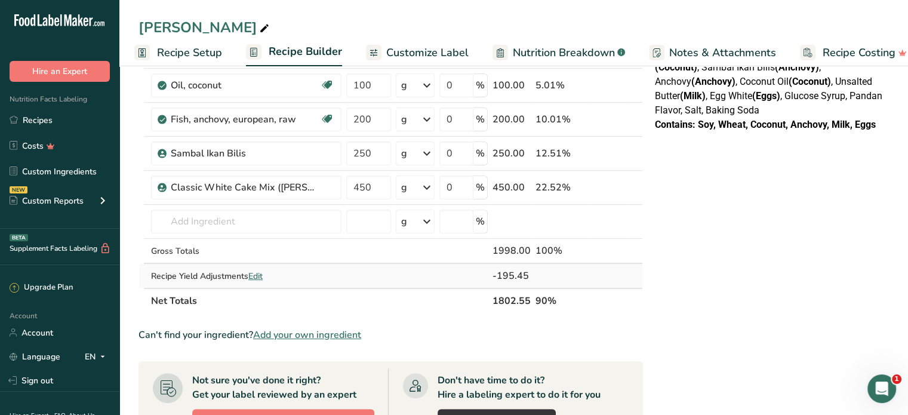
click at [256, 275] on span "Edit" at bounding box center [255, 276] width 14 height 11
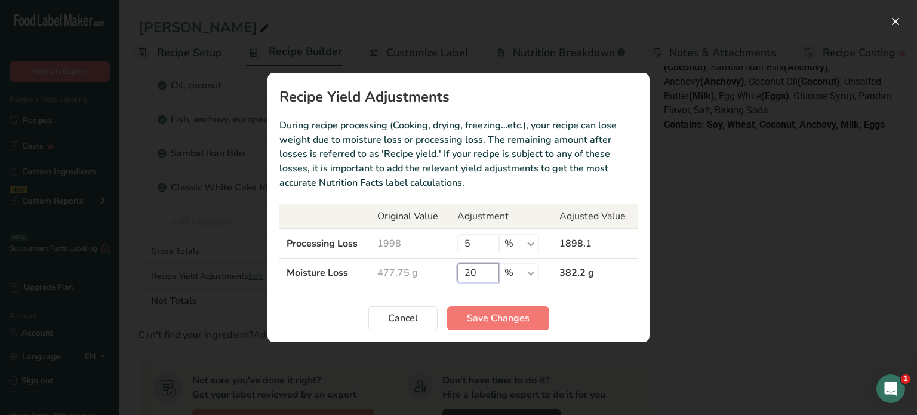
drag, startPoint x: 471, startPoint y: 269, endPoint x: 459, endPoint y: 271, distance: 12.1
click at [459, 271] on input "20" at bounding box center [478, 272] width 42 height 19
type input "40"
drag, startPoint x: 471, startPoint y: 241, endPoint x: 458, endPoint y: 244, distance: 12.9
click at [458, 244] on input "5" at bounding box center [478, 243] width 42 height 19
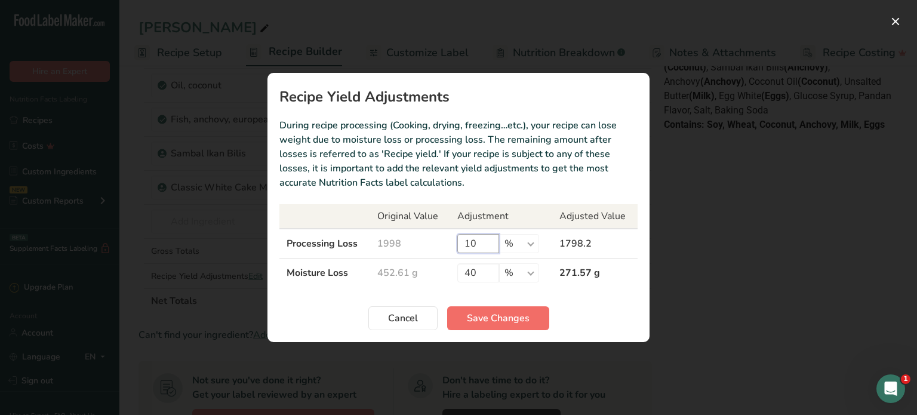
type input "10"
click at [499, 322] on span "Save Changes" at bounding box center [498, 318] width 63 height 14
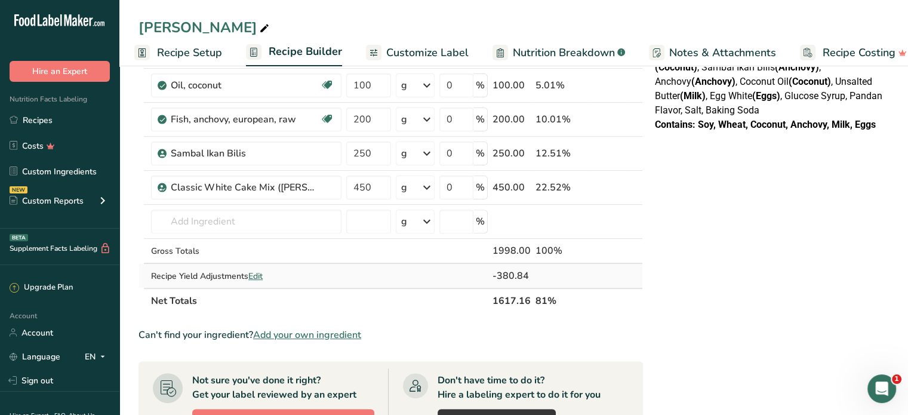
click at [256, 271] on span "Edit" at bounding box center [255, 276] width 14 height 11
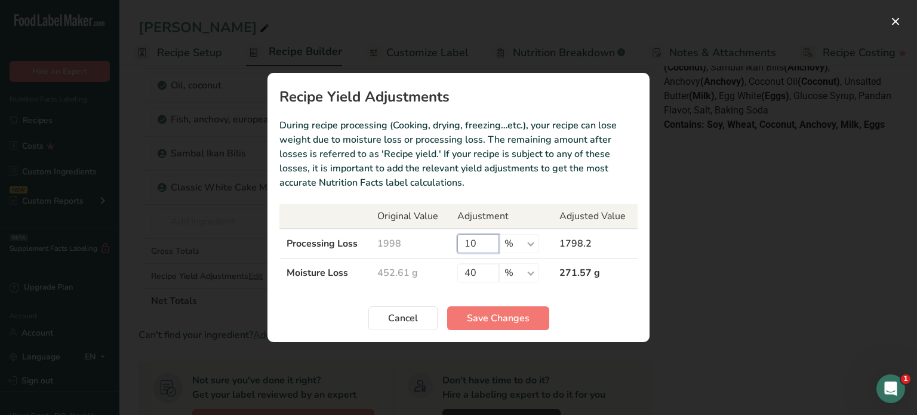
drag, startPoint x: 484, startPoint y: 246, endPoint x: 460, endPoint y: 247, distance: 23.9
click at [460, 247] on input "10" at bounding box center [478, 243] width 42 height 19
type input "15"
click at [480, 309] on button "Save Changes" at bounding box center [498, 318] width 102 height 24
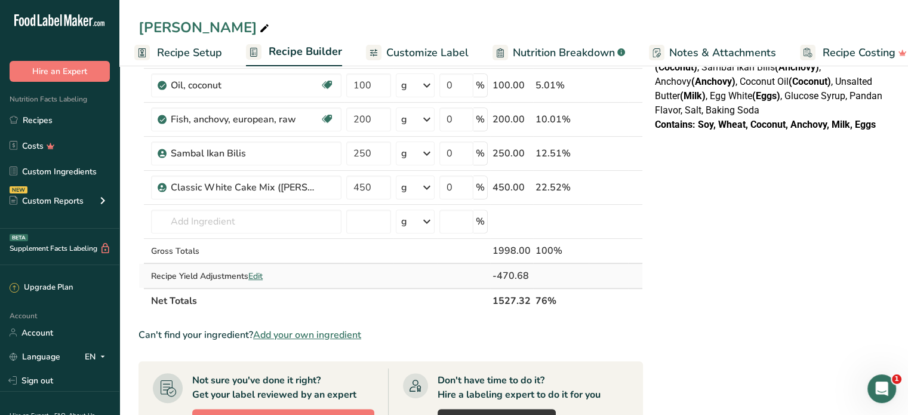
click at [257, 274] on span "Edit" at bounding box center [255, 276] width 14 height 11
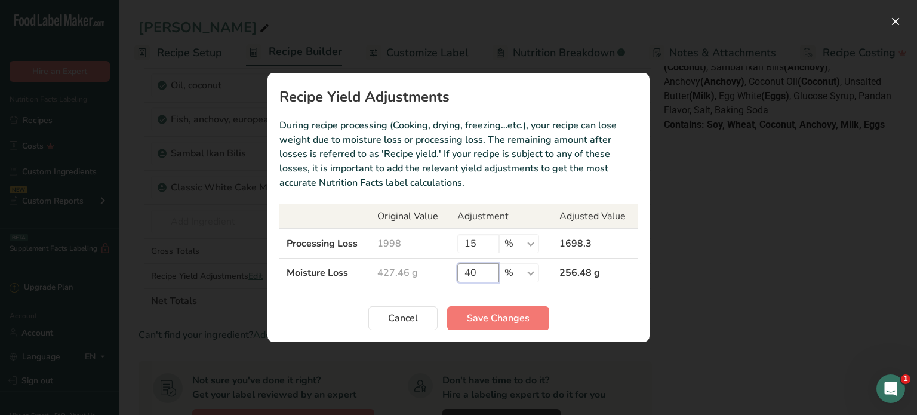
drag, startPoint x: 471, startPoint y: 272, endPoint x: 462, endPoint y: 275, distance: 9.3
click at [462, 275] on input "40" at bounding box center [478, 272] width 42 height 19
type input "60"
click at [461, 245] on input "15" at bounding box center [478, 243] width 42 height 19
type input "20"
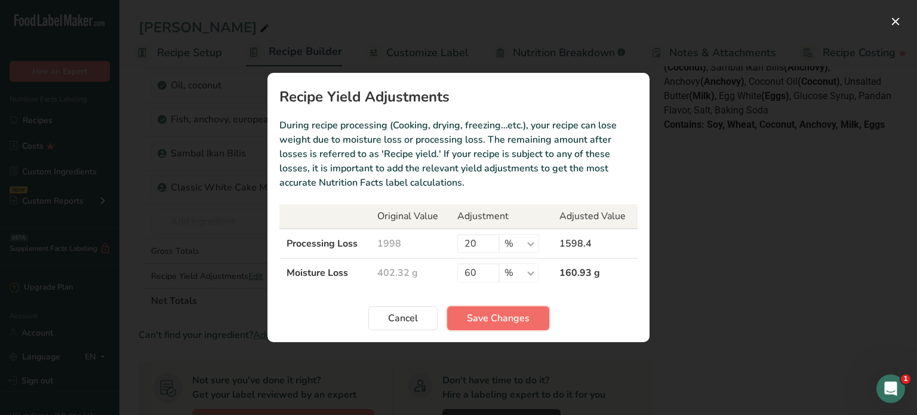
click at [500, 315] on span "Save Changes" at bounding box center [498, 318] width 63 height 14
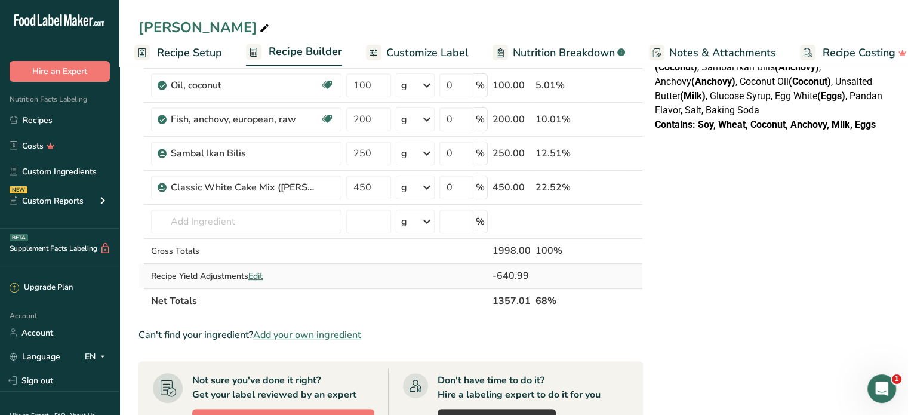
click at [251, 274] on span "Edit" at bounding box center [255, 276] width 14 height 11
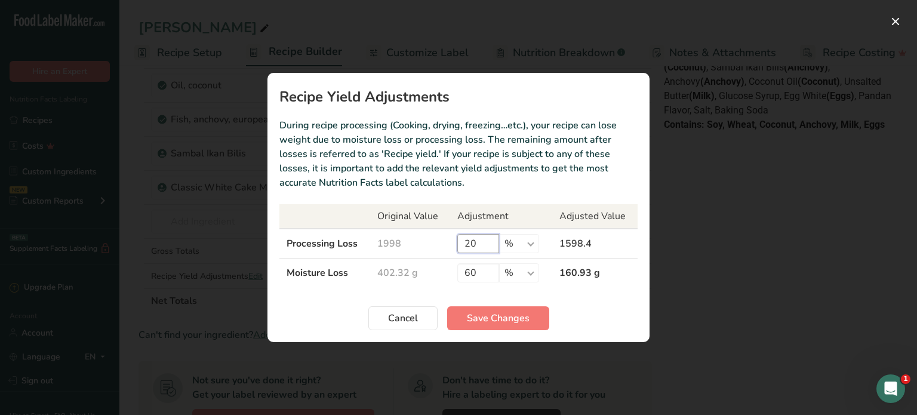
drag, startPoint x: 481, startPoint y: 242, endPoint x: 461, endPoint y: 243, distance: 19.7
click at [461, 243] on input "20" at bounding box center [478, 243] width 42 height 19
type input "18"
click at [503, 321] on span "Save Changes" at bounding box center [498, 318] width 63 height 14
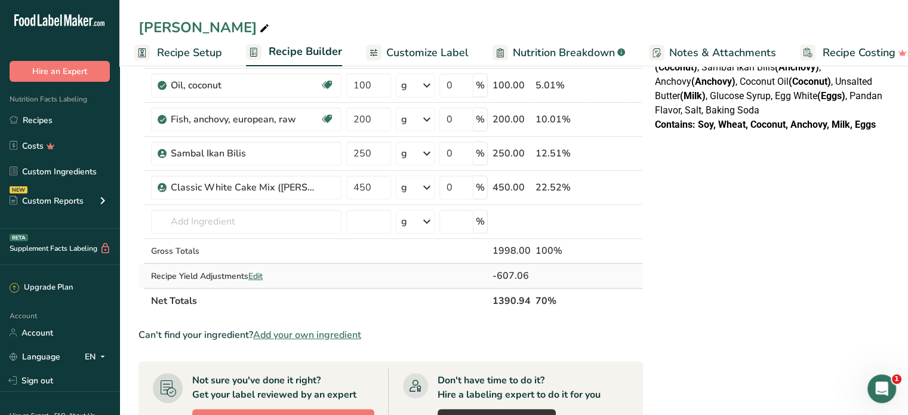
click at [256, 272] on span "Edit" at bounding box center [255, 276] width 14 height 11
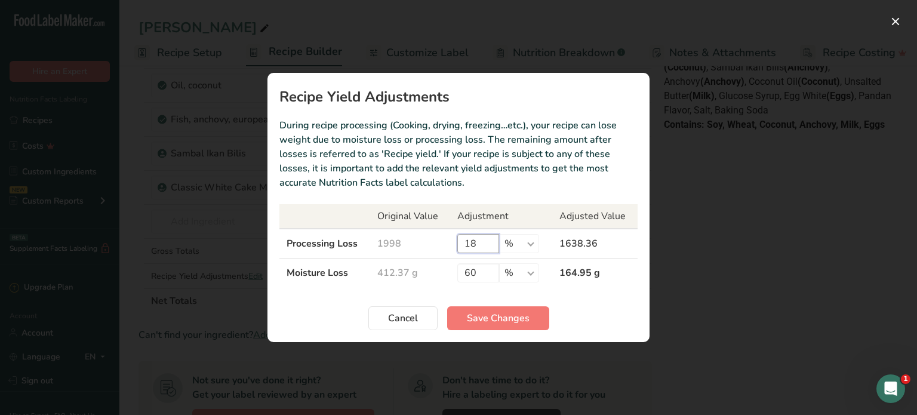
drag, startPoint x: 475, startPoint y: 242, endPoint x: 468, endPoint y: 244, distance: 7.3
click at [468, 244] on input "18" at bounding box center [478, 243] width 42 height 19
type input "16"
click at [530, 315] on button "Save Changes" at bounding box center [498, 318] width 102 height 24
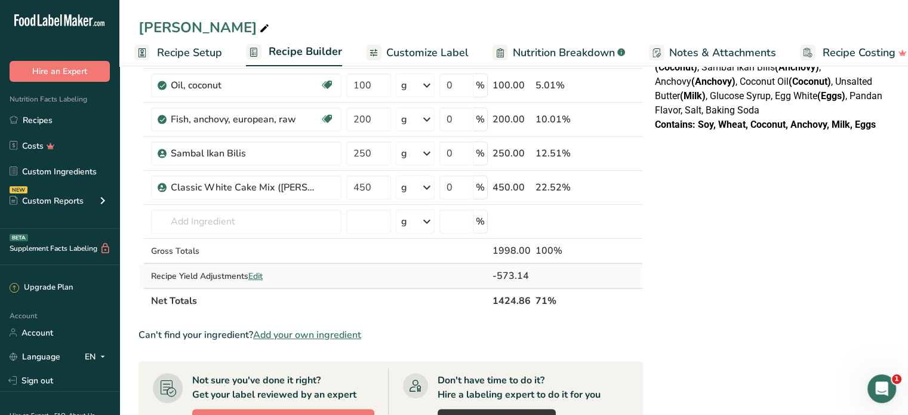
click at [260, 272] on span "Edit" at bounding box center [255, 276] width 14 height 11
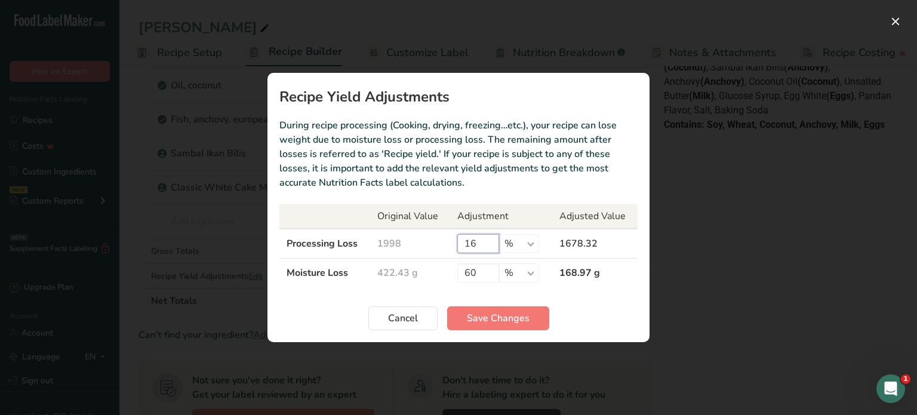
drag, startPoint x: 477, startPoint y: 245, endPoint x: 471, endPoint y: 247, distance: 6.1
click at [471, 247] on input "16" at bounding box center [478, 243] width 42 height 19
type input "17"
click at [490, 321] on span "Save Changes" at bounding box center [498, 318] width 63 height 14
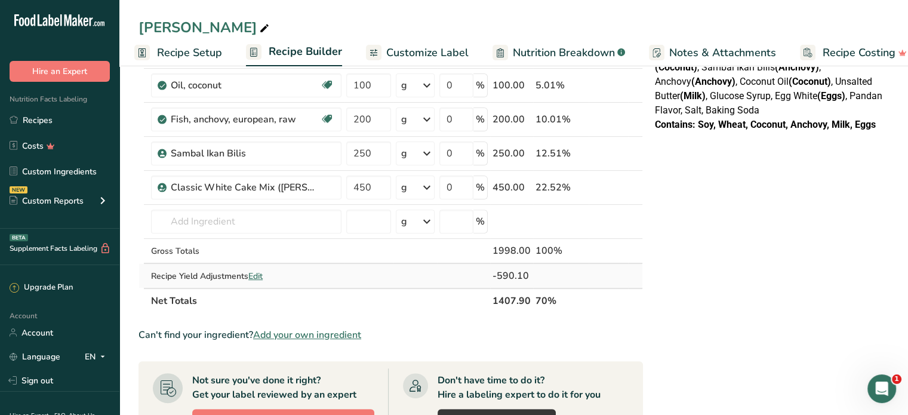
click at [259, 272] on span "Edit" at bounding box center [255, 276] width 14 height 11
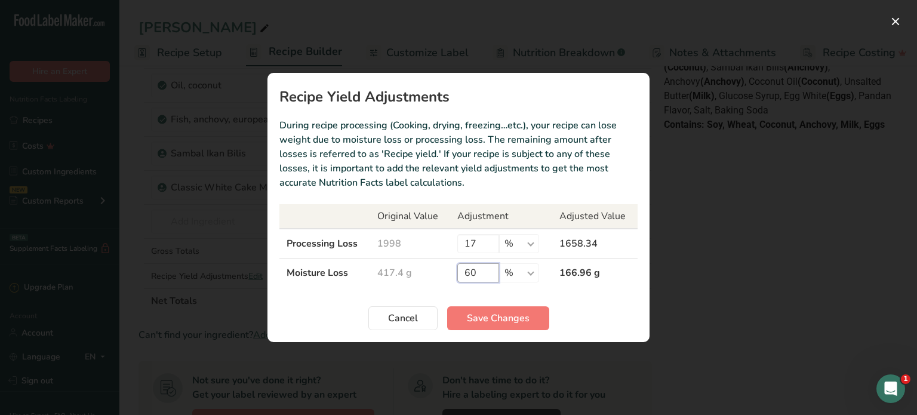
drag, startPoint x: 471, startPoint y: 272, endPoint x: 463, endPoint y: 274, distance: 7.9
click at [463, 274] on input "60" at bounding box center [478, 272] width 42 height 19
type input "50"
click at [481, 312] on span "Save Changes" at bounding box center [498, 318] width 63 height 14
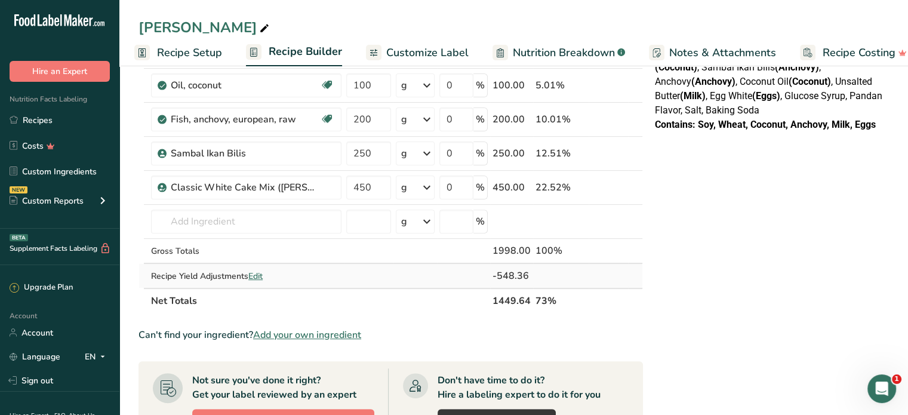
click at [257, 277] on span "Edit" at bounding box center [255, 276] width 14 height 11
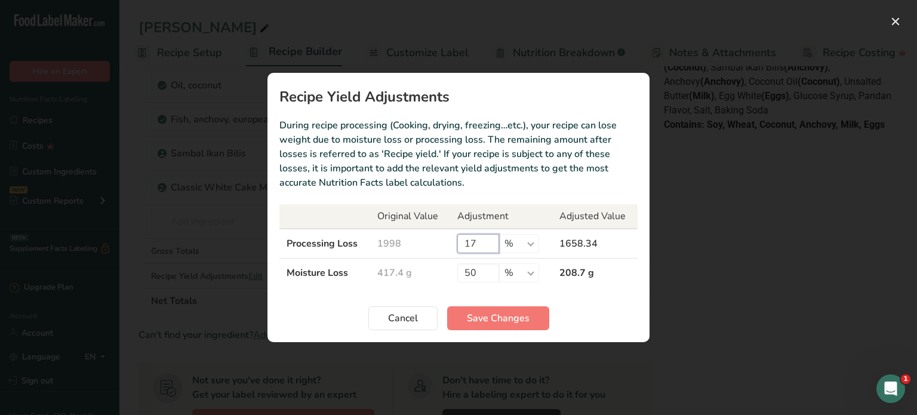
drag, startPoint x: 475, startPoint y: 245, endPoint x: 468, endPoint y: 245, distance: 7.2
click at [468, 245] on input "17" at bounding box center [478, 243] width 42 height 19
type input "16"
click at [522, 312] on span "Save Changes" at bounding box center [498, 318] width 63 height 14
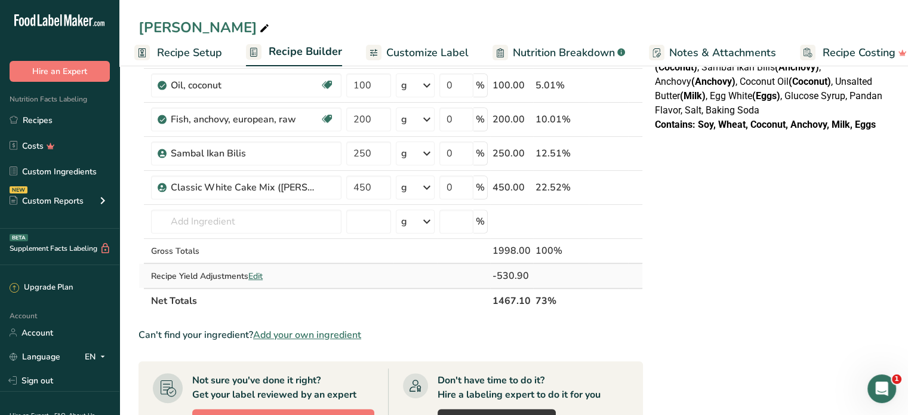
click at [259, 275] on span "Edit" at bounding box center [255, 276] width 14 height 11
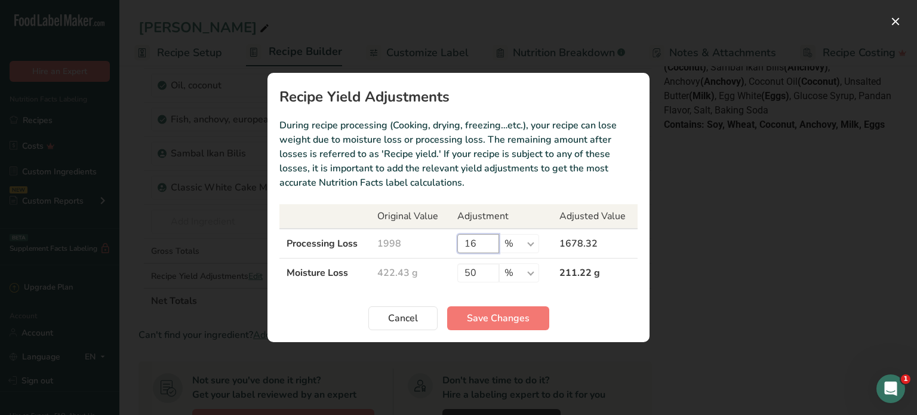
drag, startPoint x: 478, startPoint y: 244, endPoint x: 466, endPoint y: 247, distance: 12.2
click at [466, 247] on input "16" at bounding box center [478, 243] width 42 height 19
type input "14"
click at [495, 310] on button "Save Changes" at bounding box center [498, 318] width 102 height 24
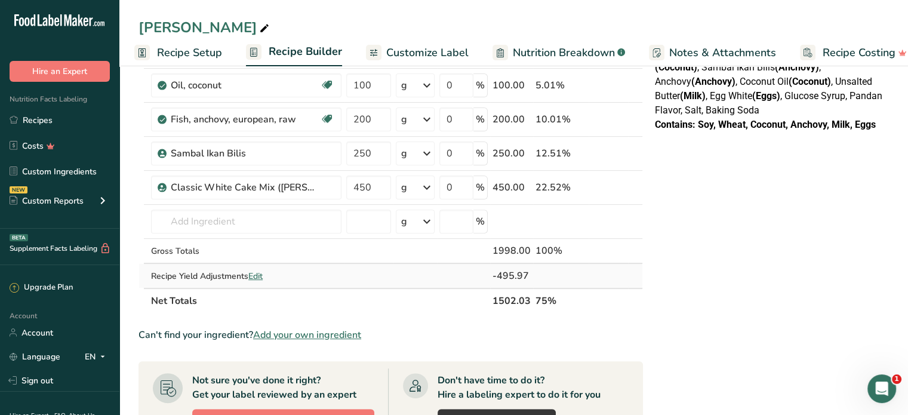
click at [251, 277] on span "Edit" at bounding box center [255, 276] width 14 height 11
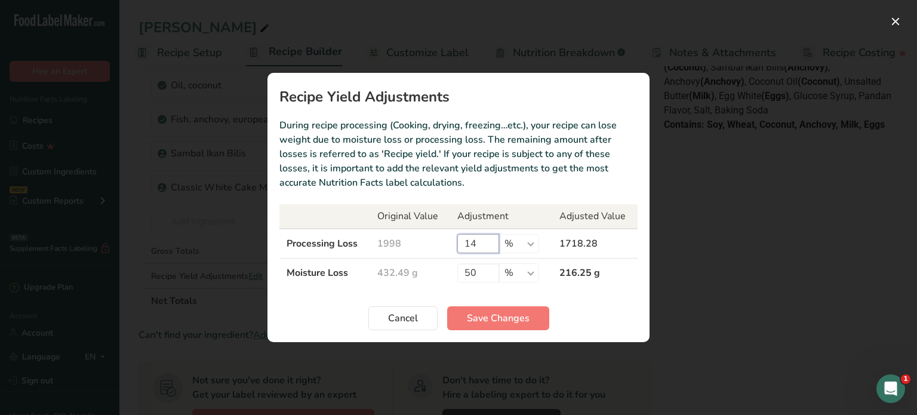
drag, startPoint x: 480, startPoint y: 236, endPoint x: 459, endPoint y: 239, distance: 21.0
click at [459, 239] on input "14" at bounding box center [478, 243] width 42 height 19
type input "19"
click at [476, 312] on span "Save Changes" at bounding box center [498, 318] width 63 height 14
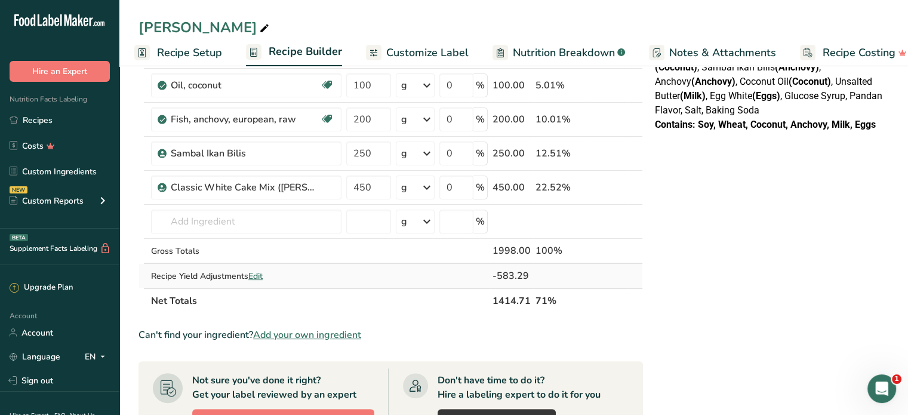
click at [253, 275] on span "Edit" at bounding box center [255, 276] width 14 height 11
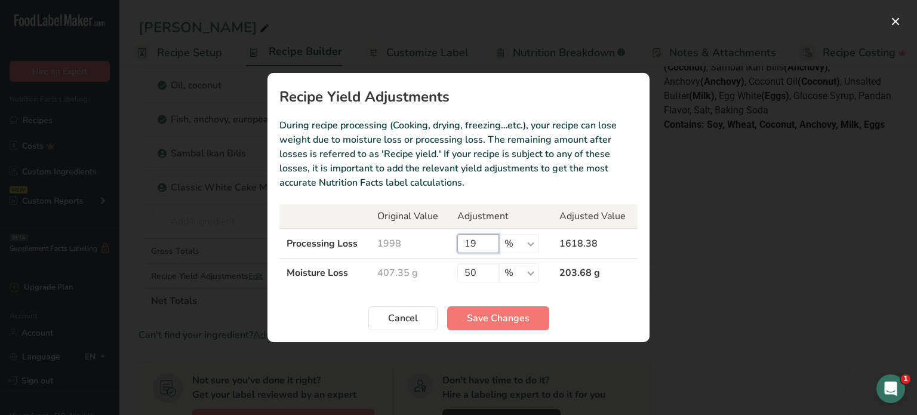
drag, startPoint x: 471, startPoint y: 241, endPoint x: 458, endPoint y: 242, distance: 12.6
click at [458, 242] on input "19" at bounding box center [478, 243] width 42 height 19
drag, startPoint x: 475, startPoint y: 241, endPoint x: 445, endPoint y: 242, distance: 30.5
click at [445, 242] on tr "Processing Loss 1998 19 % g kg mg mcg lb oz 1618.38" at bounding box center [458, 244] width 358 height 30
type input "20"
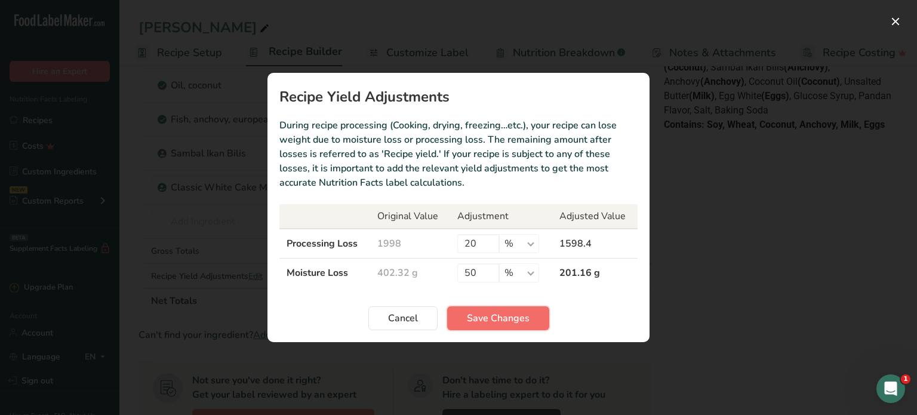
click at [518, 322] on span "Save Changes" at bounding box center [498, 318] width 63 height 14
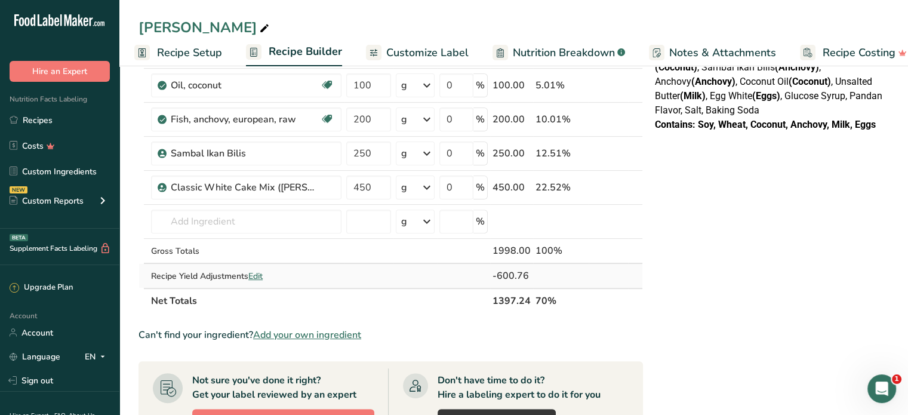
click at [257, 274] on span "Edit" at bounding box center [255, 276] width 14 height 11
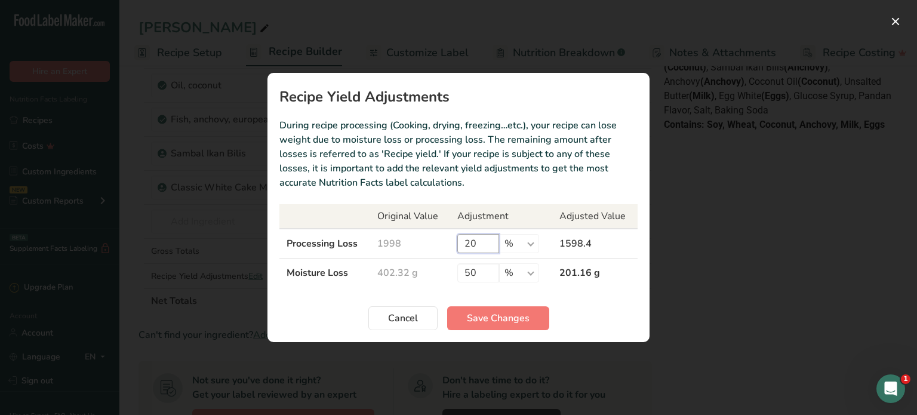
drag, startPoint x: 480, startPoint y: 242, endPoint x: 468, endPoint y: 246, distance: 13.0
click at [468, 246] on input "20" at bounding box center [478, 243] width 42 height 19
type input "22"
click at [474, 322] on span "Save Changes" at bounding box center [498, 318] width 63 height 14
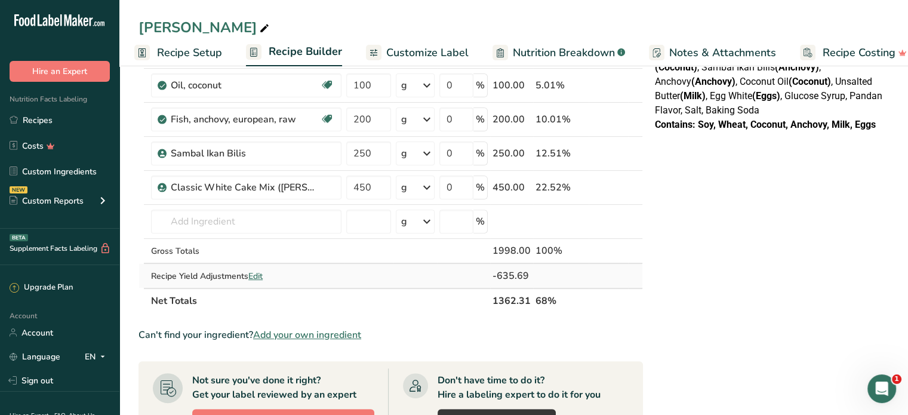
click at [256, 274] on span "Edit" at bounding box center [255, 276] width 14 height 11
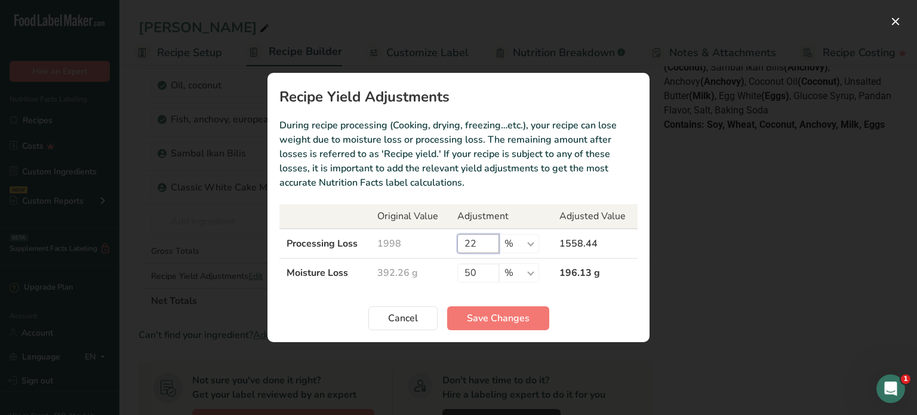
click at [472, 246] on input "22" at bounding box center [478, 243] width 42 height 19
type input "21"
click at [520, 317] on span "Save Changes" at bounding box center [498, 318] width 63 height 14
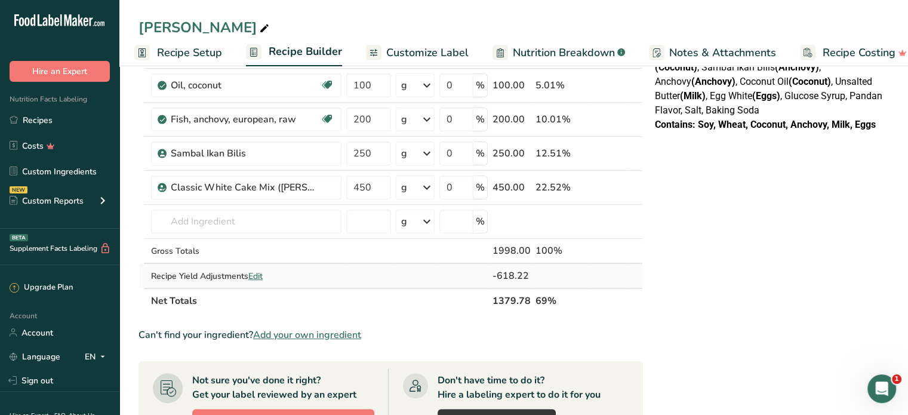
click at [259, 271] on span "Edit" at bounding box center [255, 276] width 14 height 11
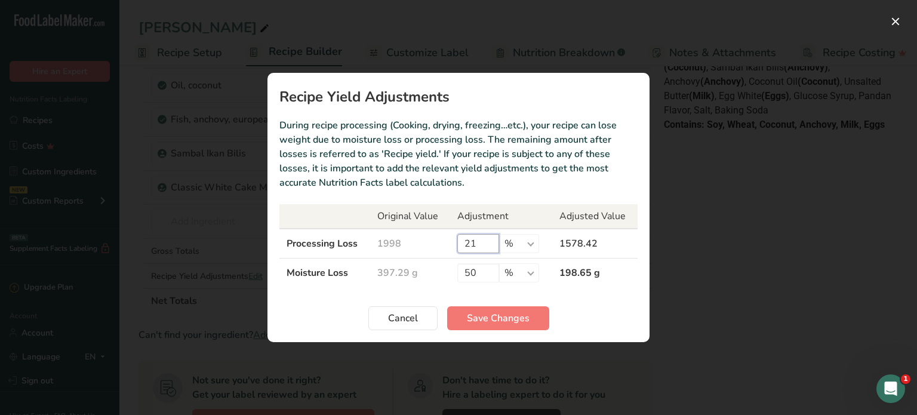
click at [478, 245] on input "21" at bounding box center [478, 243] width 42 height 19
type input "21.3"
click at [491, 313] on span "Save Changes" at bounding box center [498, 318] width 63 height 14
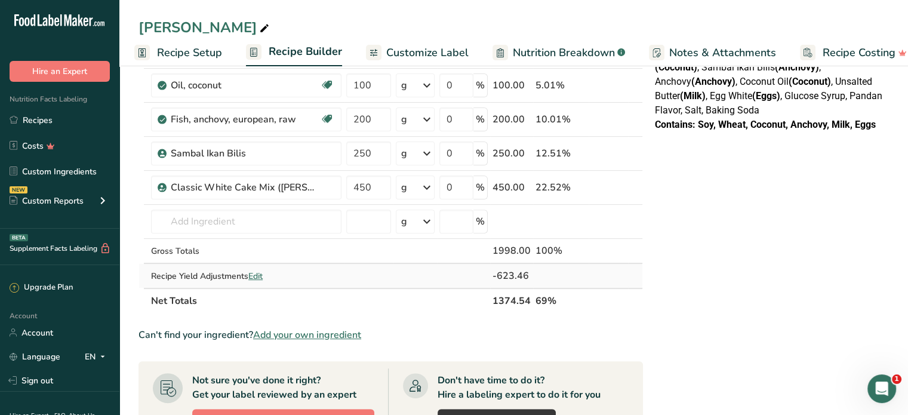
click at [260, 274] on span "Edit" at bounding box center [255, 276] width 14 height 11
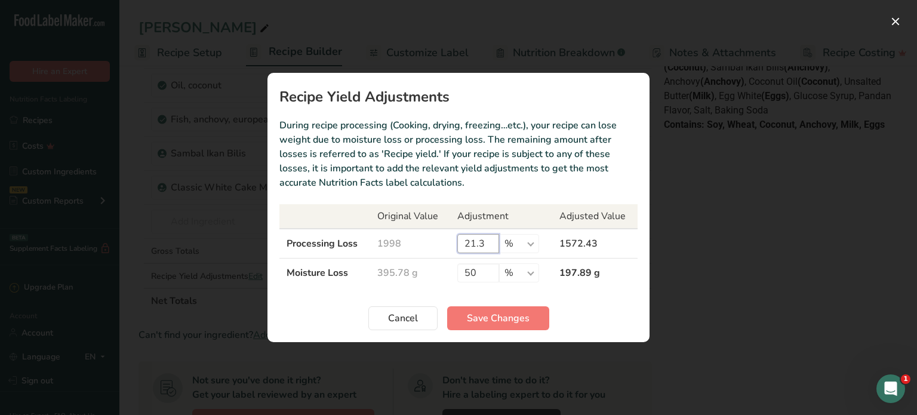
drag, startPoint x: 486, startPoint y: 242, endPoint x: 472, endPoint y: 244, distance: 13.8
click at [472, 244] on input "21.3" at bounding box center [478, 243] width 42 height 19
type input "20.5"
click at [512, 312] on span "Save Changes" at bounding box center [498, 318] width 63 height 14
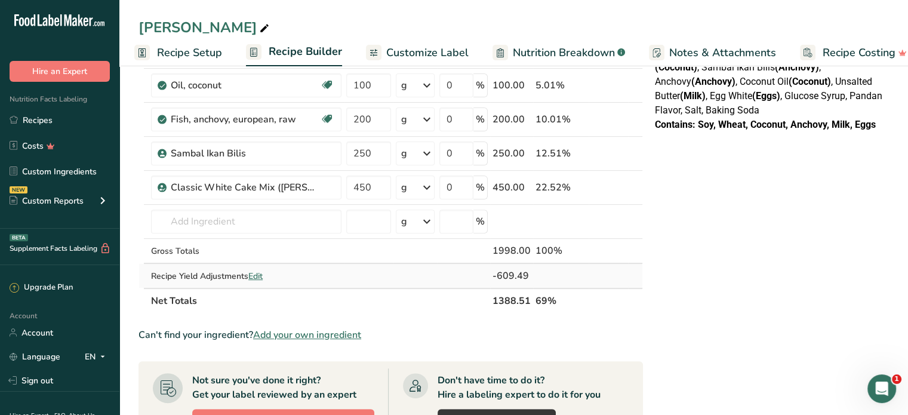
click at [253, 271] on span "Edit" at bounding box center [255, 276] width 14 height 11
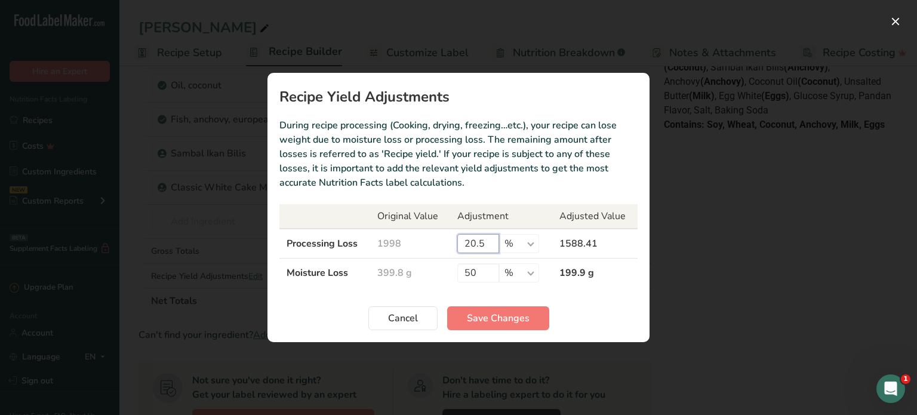
drag, startPoint x: 490, startPoint y: 245, endPoint x: 480, endPoint y: 246, distance: 10.2
click at [480, 246] on input "20.5" at bounding box center [478, 243] width 42 height 19
type input "20.8"
click at [509, 315] on span "Save Changes" at bounding box center [498, 318] width 63 height 14
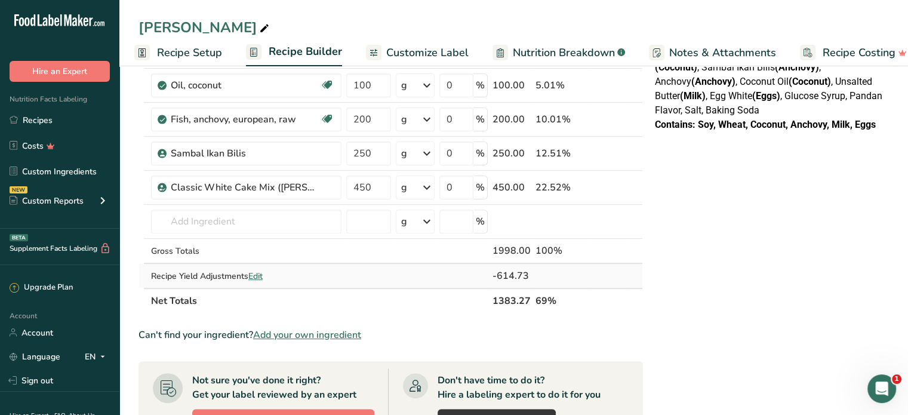
click at [263, 277] on span "Edit" at bounding box center [255, 276] width 14 height 11
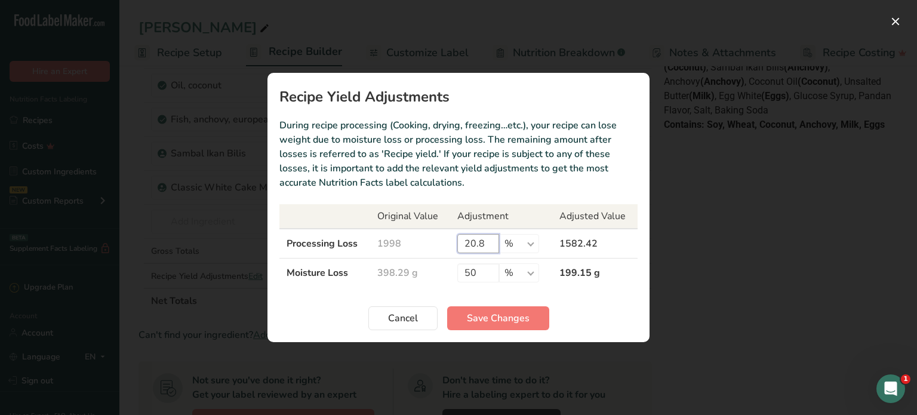
drag, startPoint x: 487, startPoint y: 238, endPoint x: 478, endPoint y: 241, distance: 8.9
click at [478, 241] on input "20.8" at bounding box center [478, 243] width 42 height 19
type input "20.9"
click at [492, 329] on button "Save Changes" at bounding box center [498, 318] width 102 height 24
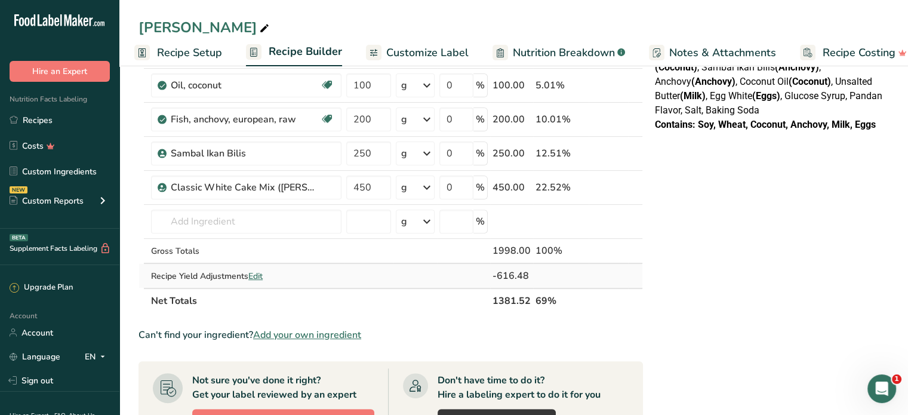
click at [258, 272] on span "Edit" at bounding box center [255, 276] width 14 height 11
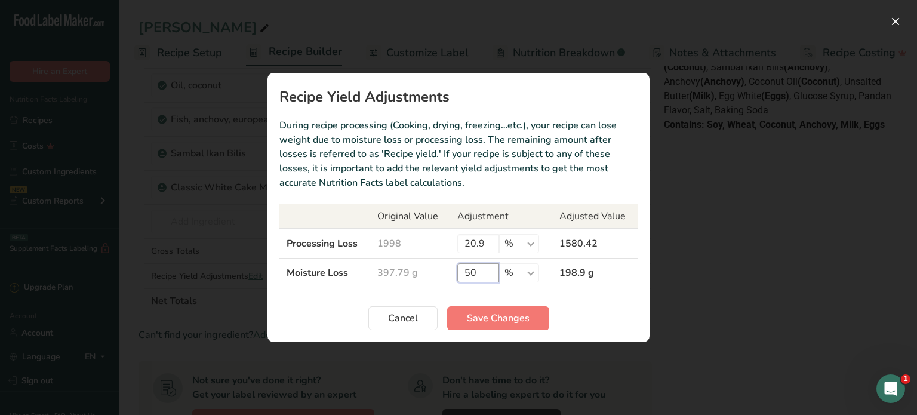
drag, startPoint x: 476, startPoint y: 273, endPoint x: 459, endPoint y: 274, distance: 16.8
click at [459, 274] on input "50" at bounding box center [478, 272] width 42 height 19
type input "52"
click at [494, 320] on span "Save Changes" at bounding box center [498, 318] width 63 height 14
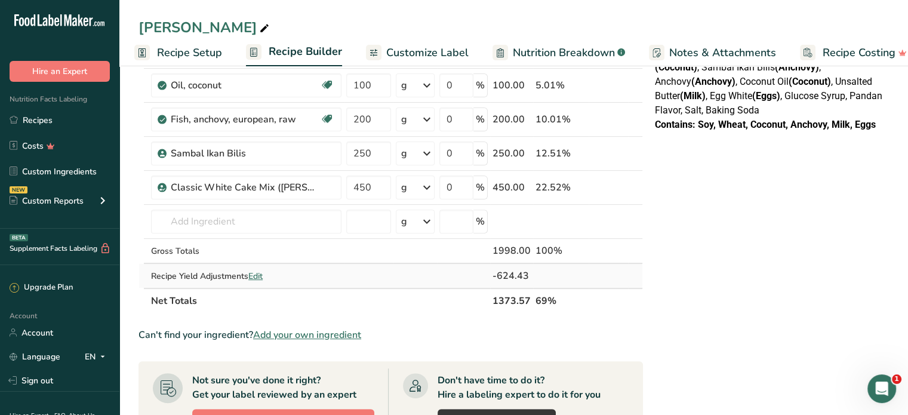
click at [257, 274] on span "Edit" at bounding box center [255, 276] width 14 height 11
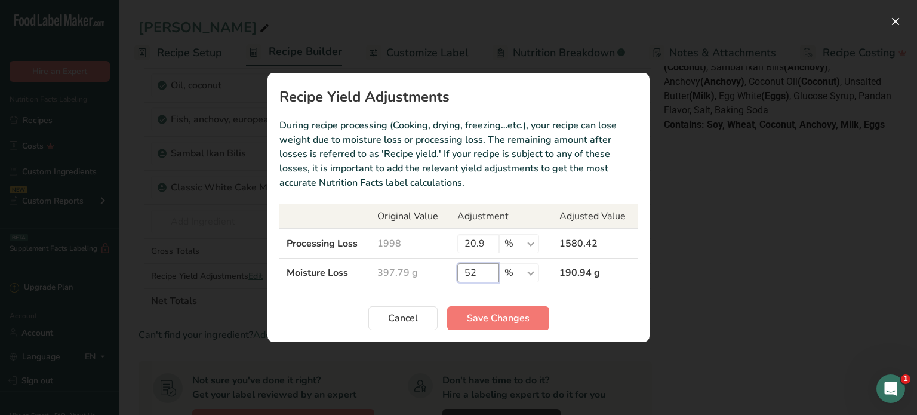
click at [469, 274] on input "52" at bounding box center [478, 272] width 42 height 19
type input "50.5"
click at [479, 312] on span "Save Changes" at bounding box center [498, 318] width 63 height 14
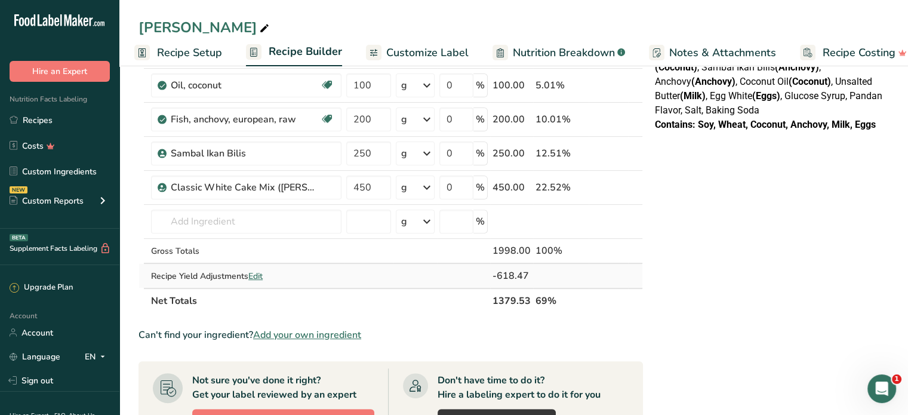
click at [257, 277] on span "Edit" at bounding box center [255, 276] width 14 height 11
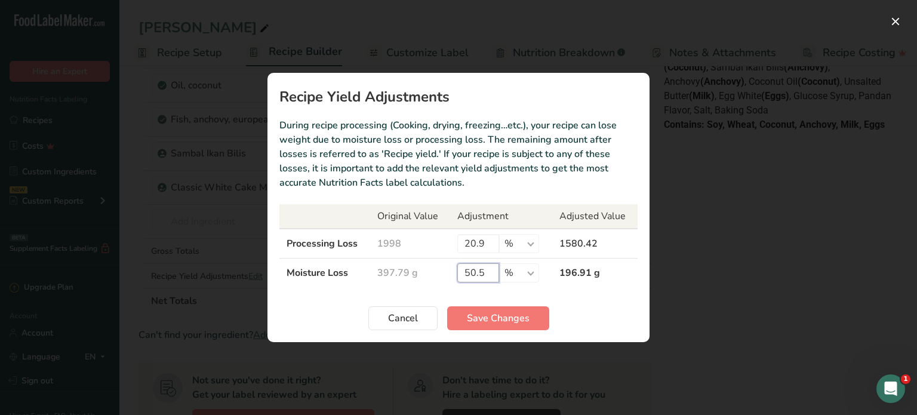
click at [480, 273] on input "50.5" at bounding box center [478, 272] width 42 height 19
type input "50.8"
click at [468, 312] on span "Save Changes" at bounding box center [498, 318] width 63 height 14
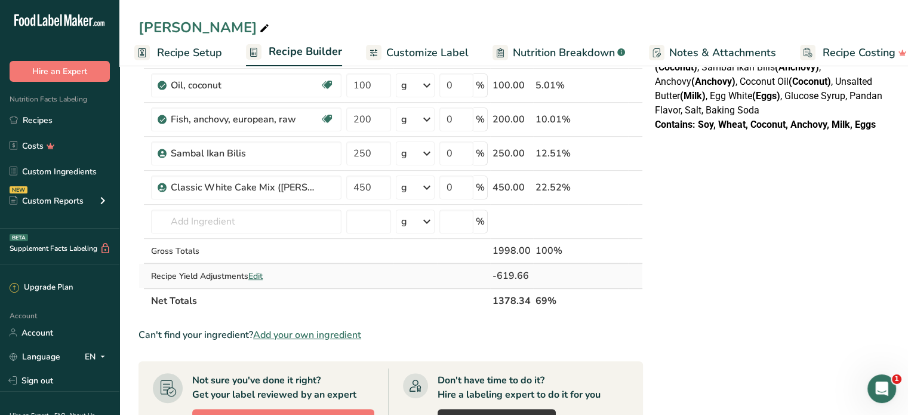
click at [263, 274] on span "Edit" at bounding box center [255, 276] width 14 height 11
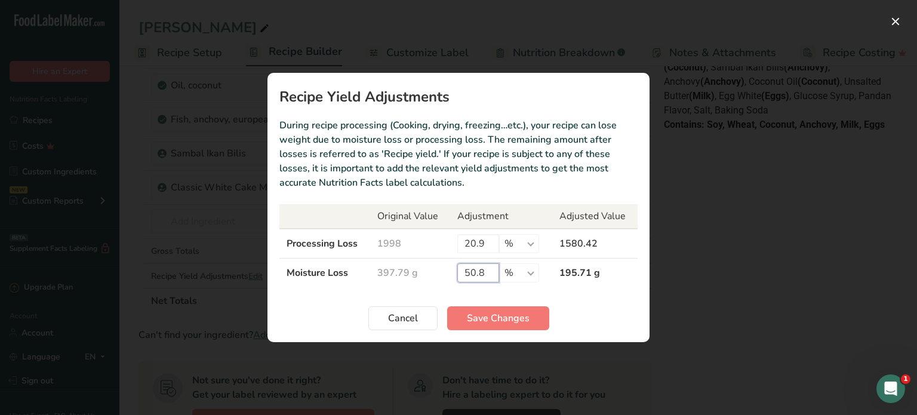
click at [480, 271] on input "50.8" at bounding box center [478, 272] width 42 height 19
drag, startPoint x: 487, startPoint y: 271, endPoint x: 480, endPoint y: 274, distance: 8.3
click at [480, 274] on input "50.8" at bounding box center [478, 272] width 42 height 19
type input "50.2"
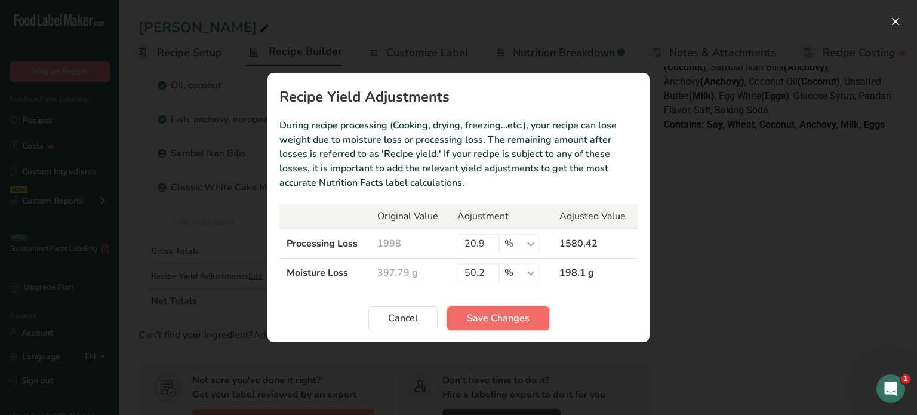
click at [497, 319] on span "Save Changes" at bounding box center [498, 318] width 63 height 14
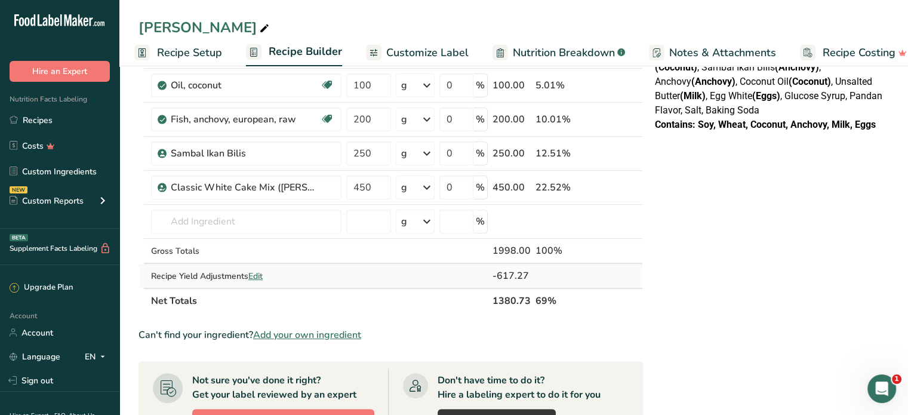
click at [263, 275] on span "Edit" at bounding box center [255, 276] width 14 height 11
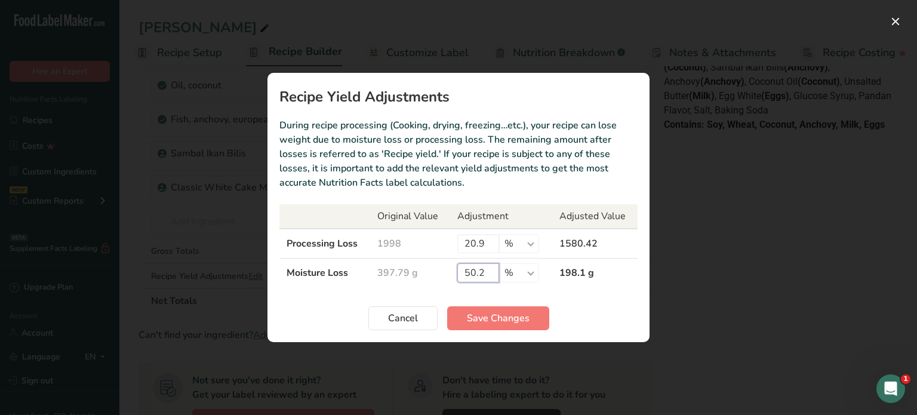
click at [480, 274] on input "50.2" at bounding box center [478, 272] width 42 height 19
type input "50.1"
click at [492, 317] on span "Save Changes" at bounding box center [498, 318] width 63 height 14
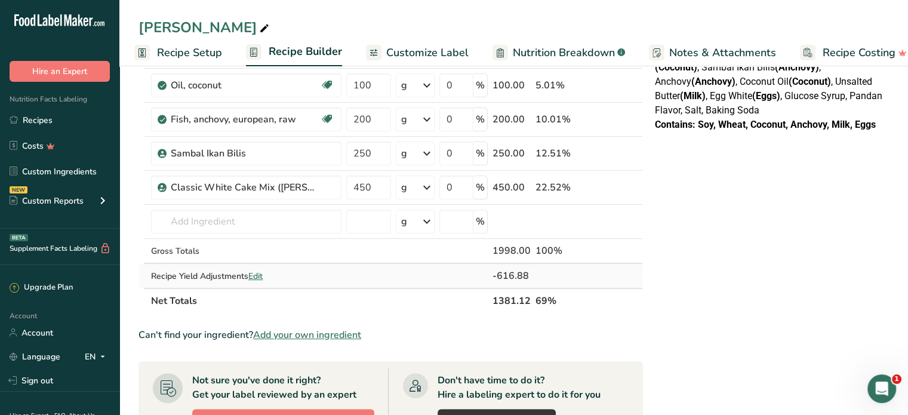
click at [260, 275] on span "Edit" at bounding box center [255, 276] width 14 height 11
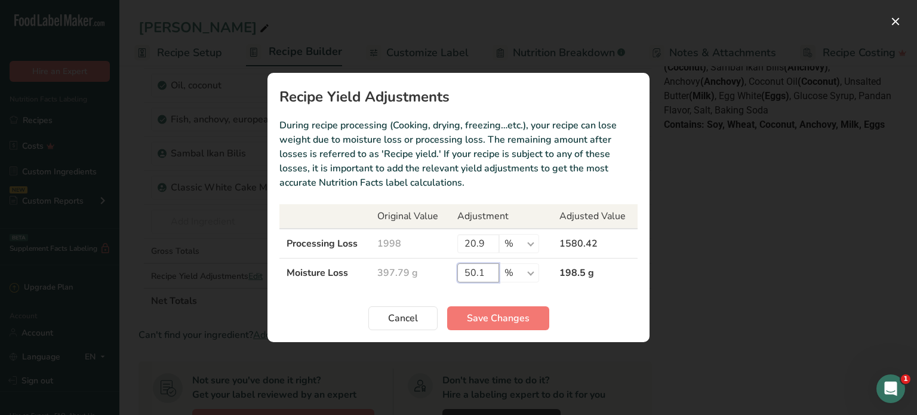
click at [482, 275] on input "50.1" at bounding box center [478, 272] width 42 height 19
type input "50.3"
click at [512, 313] on span "Save Changes" at bounding box center [498, 318] width 63 height 14
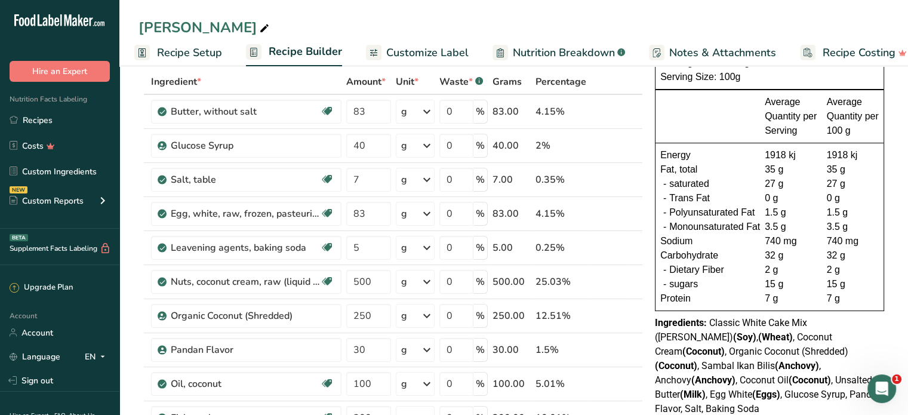
scroll to position [0, 0]
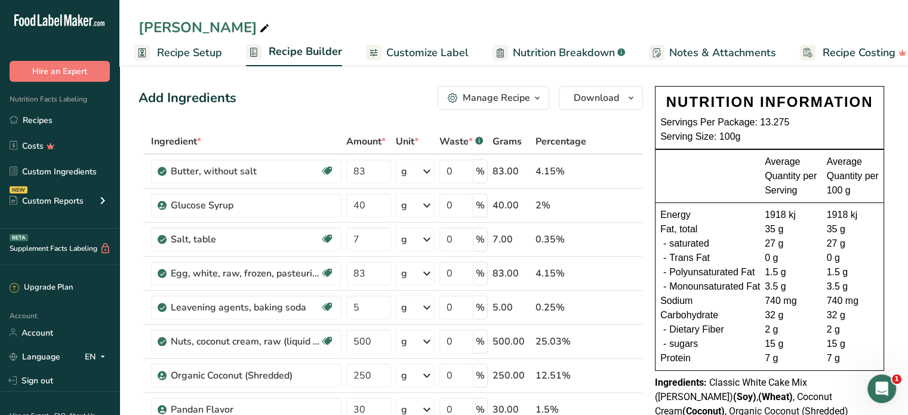
click at [191, 51] on span "Recipe Setup" at bounding box center [189, 53] width 65 height 16
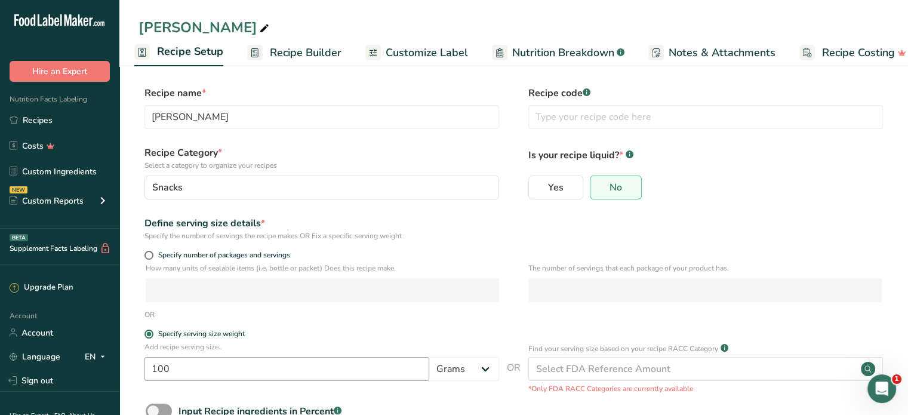
scroll to position [80, 0]
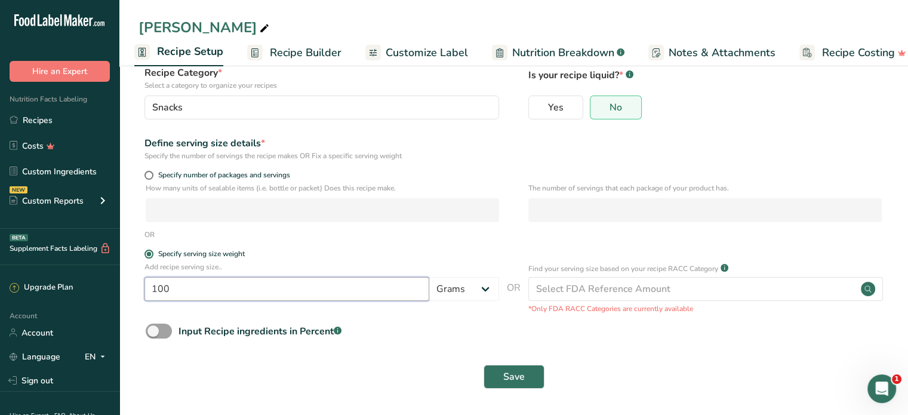
drag, startPoint x: 161, startPoint y: 287, endPoint x: 144, endPoint y: 291, distance: 17.1
click at [145, 291] on input "100" at bounding box center [287, 289] width 285 height 24
type input "50"
click at [526, 381] on button "Save" at bounding box center [514, 377] width 61 height 24
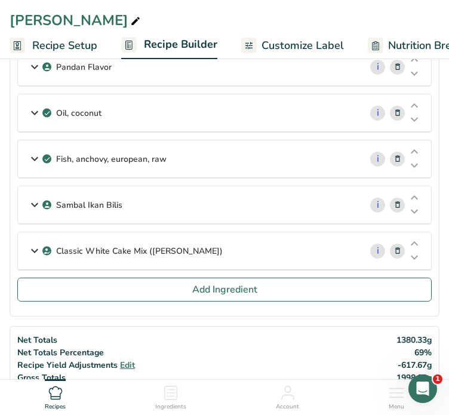
scroll to position [776, 0]
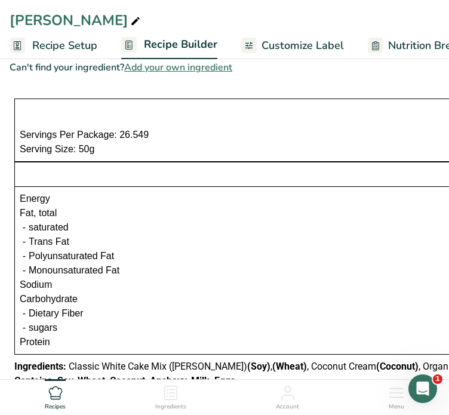
drag, startPoint x: 189, startPoint y: 336, endPoint x: 19, endPoint y: 290, distance: 175.7
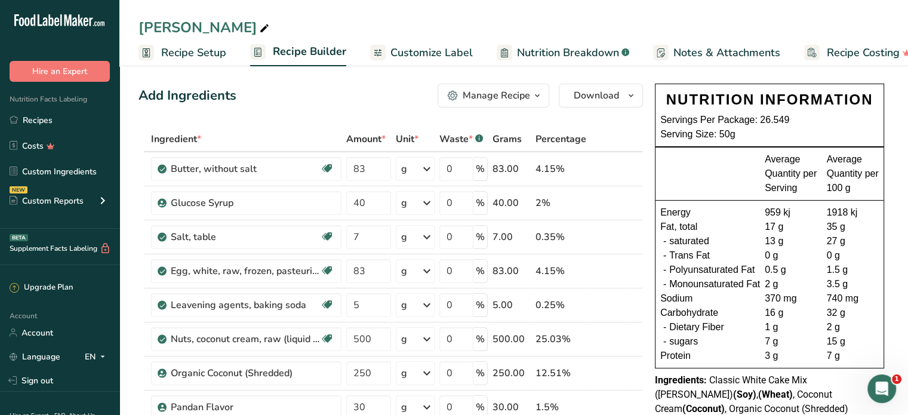
scroll to position [0, 0]
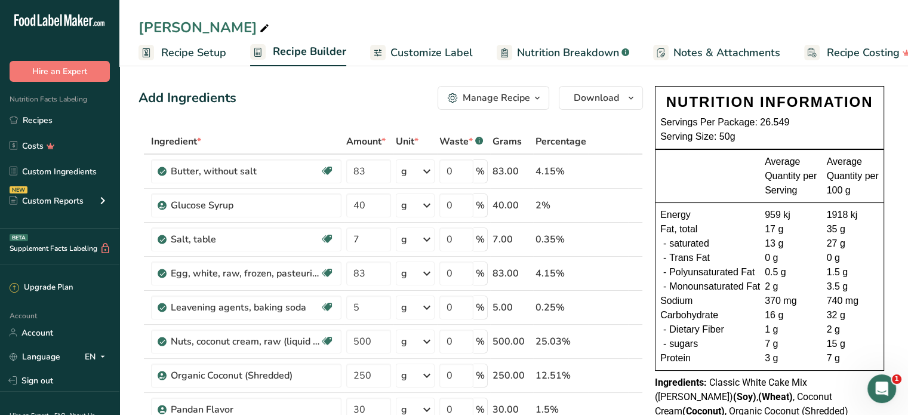
drag, startPoint x: 183, startPoint y: 55, endPoint x: 219, endPoint y: 122, distance: 76.1
click at [183, 55] on span "Recipe Setup" at bounding box center [193, 53] width 65 height 16
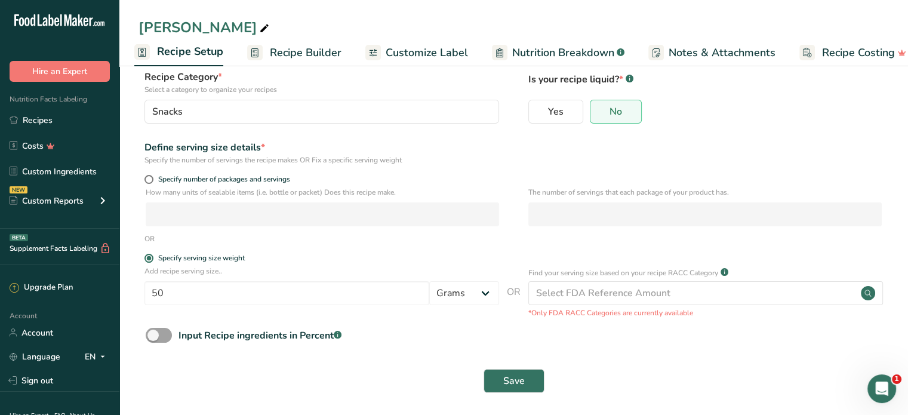
scroll to position [80, 0]
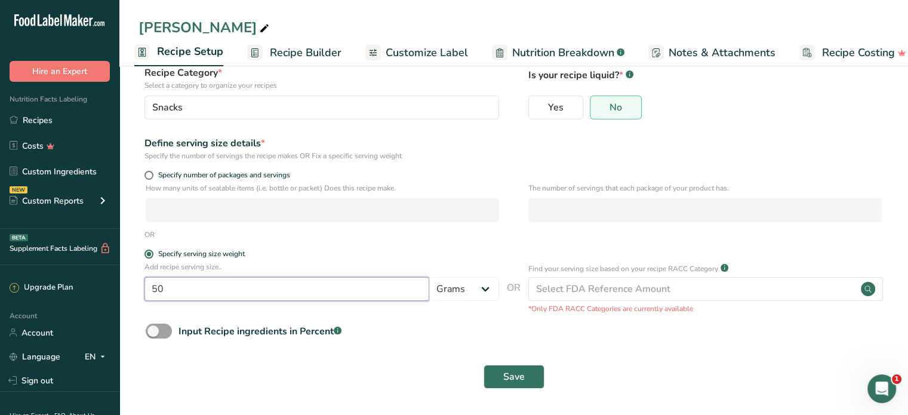
click at [153, 288] on input "50" at bounding box center [287, 289] width 285 height 24
type input "40"
click at [502, 380] on button "Save" at bounding box center [514, 377] width 61 height 24
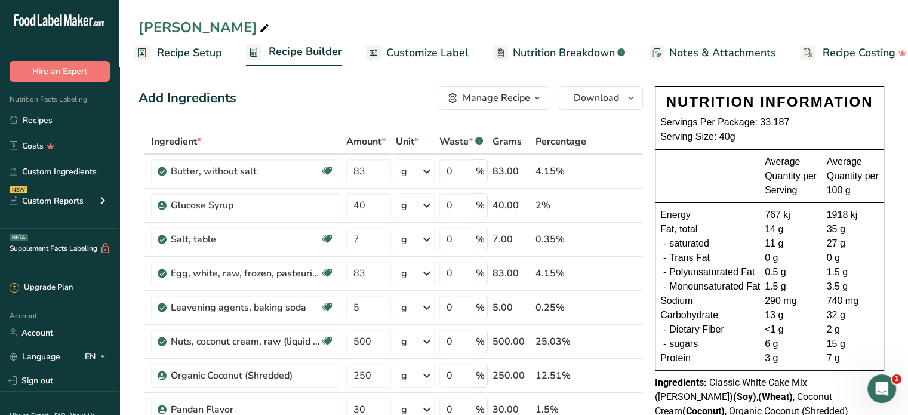
drag, startPoint x: 786, startPoint y: 193, endPoint x: 774, endPoint y: 194, distance: 12.0
click at [786, 193] on div "Average Quantity per Serving" at bounding box center [791, 176] width 53 height 43
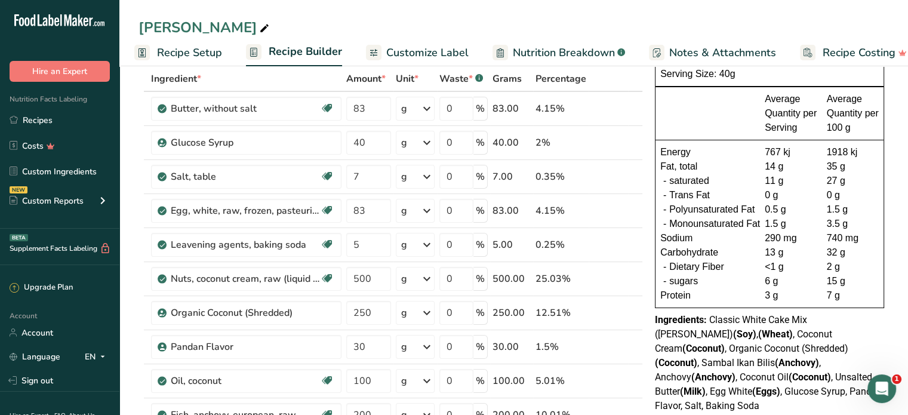
scroll to position [119, 0]
